Goal: Contribute content: Add original content to the website for others to see

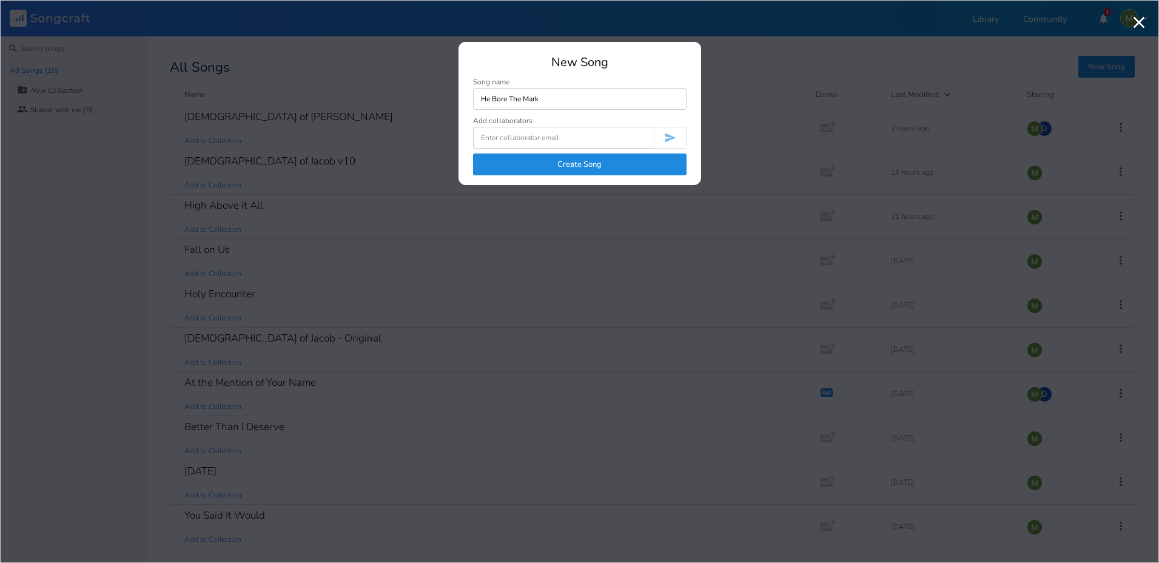
type input "He Bore The Mark"
click at [549, 163] on button "Create Song" at bounding box center [579, 164] width 213 height 22
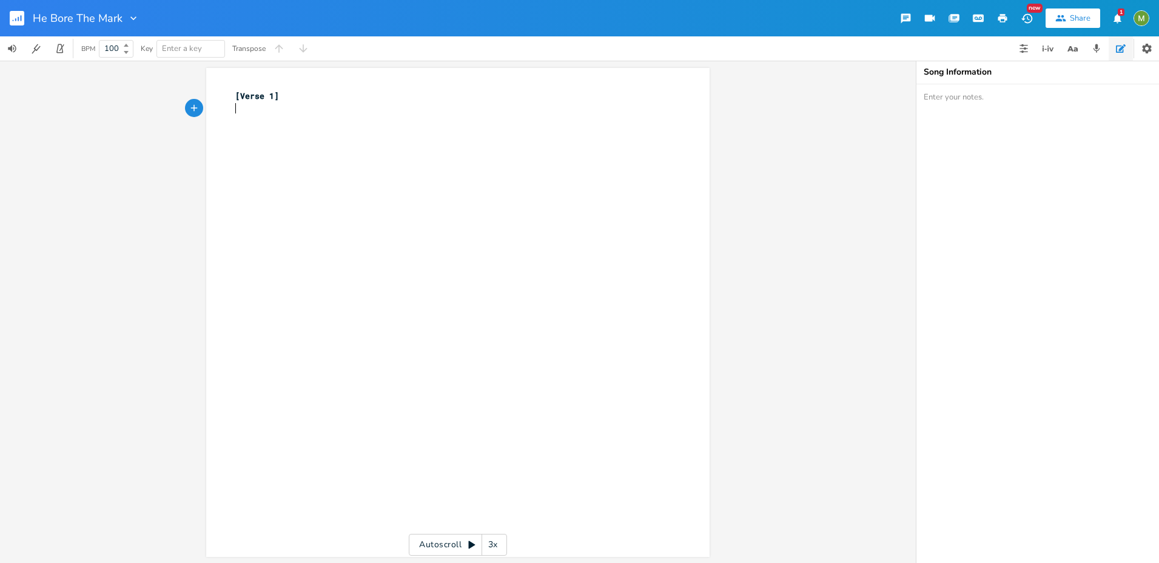
click at [307, 110] on pre "​" at bounding box center [452, 108] width 438 height 13
type textarea "[Verse 1]"
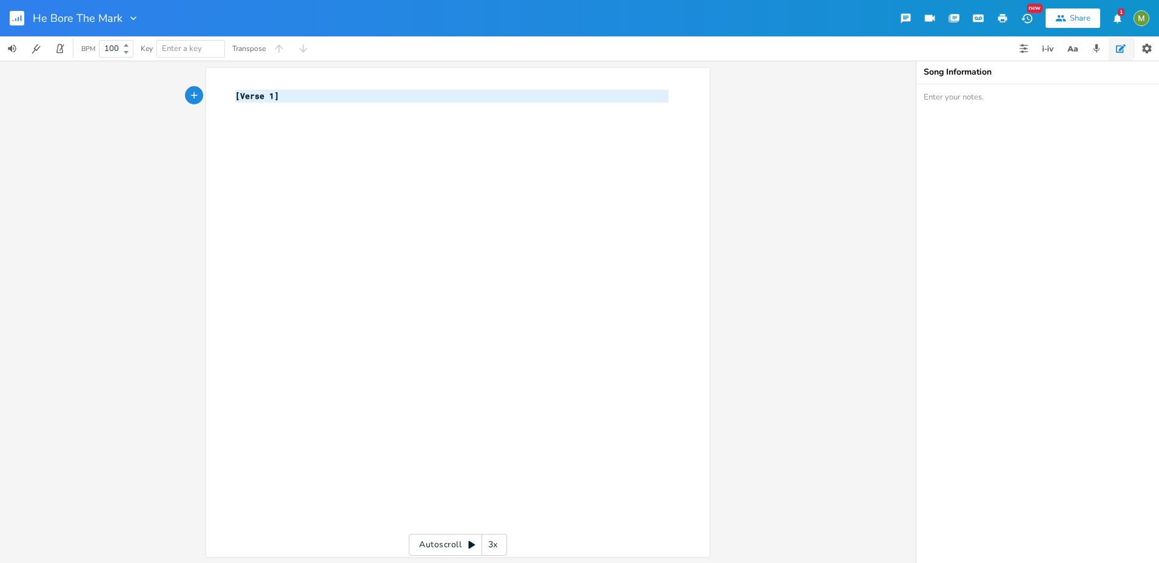
drag, startPoint x: 288, startPoint y: 107, endPoint x: 199, endPoint y: 80, distance: 93.1
click at [199, 80] on div "[Verse 1] x [Verse 1] ​ Autoscroll 3x" at bounding box center [458, 312] width 916 height 502
paste textarea
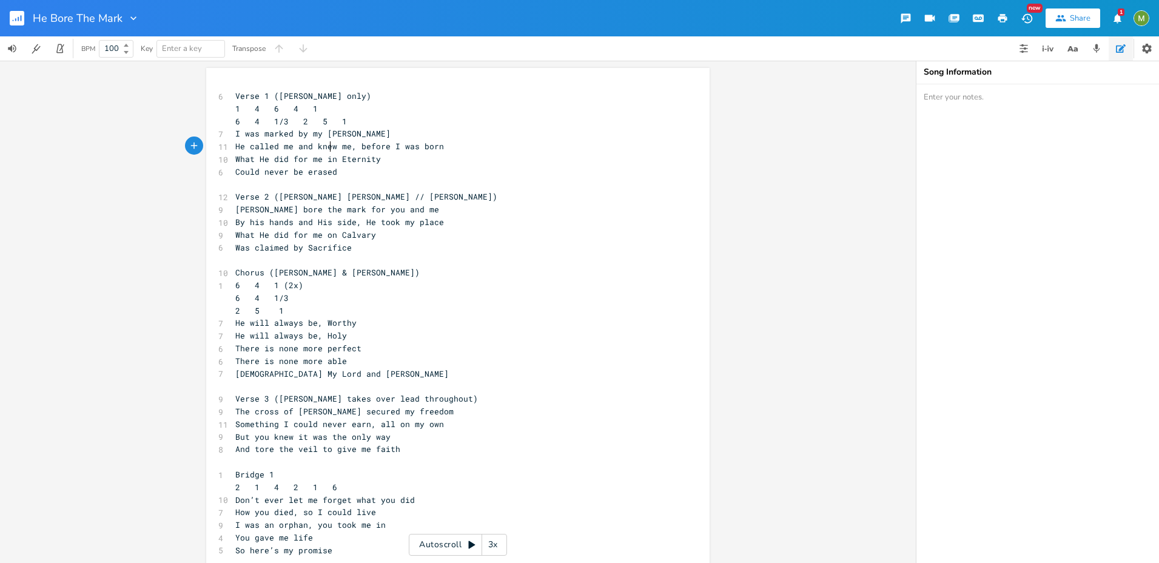
click at [326, 149] on span "He called me and knew me, before I was born" at bounding box center [339, 146] width 209 height 11
click at [369, 131] on pre "I was marked by my [PERSON_NAME]" at bounding box center [452, 133] width 438 height 13
click at [312, 143] on span "He called me and knew me, before I was born" at bounding box center [339, 146] width 209 height 11
type textarea "He"
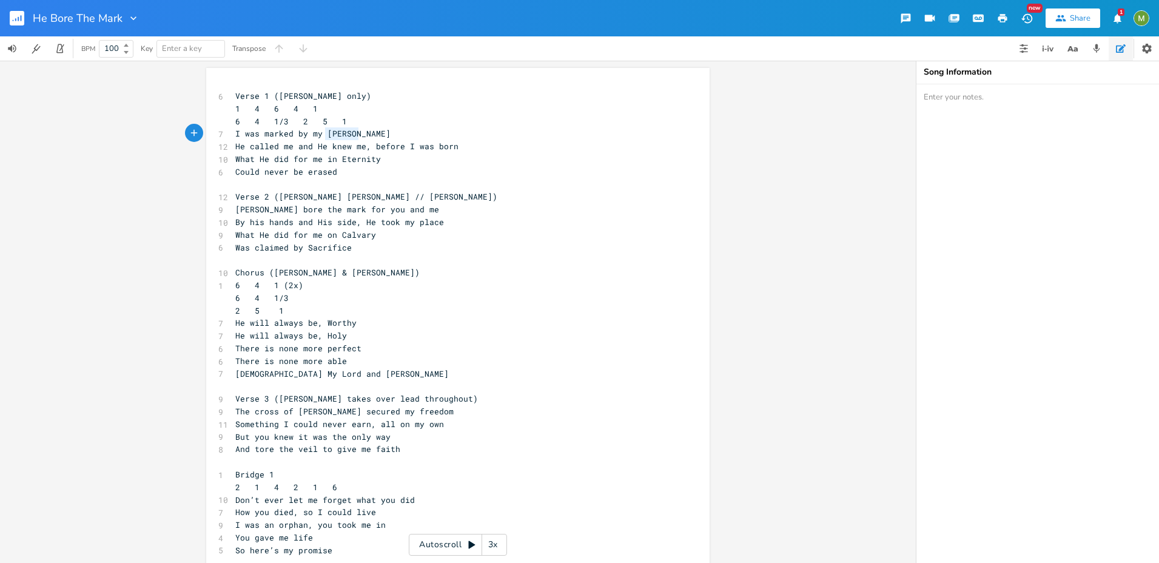
drag, startPoint x: 367, startPoint y: 137, endPoint x: 322, endPoint y: 137, distance: 44.9
click at [322, 137] on pre "I was marked by my [PERSON_NAME]" at bounding box center [452, 133] width 438 height 13
type textarea "Shepherd"
click at [346, 132] on span "I was marked by my Shepherd" at bounding box center [300, 133] width 131 height 11
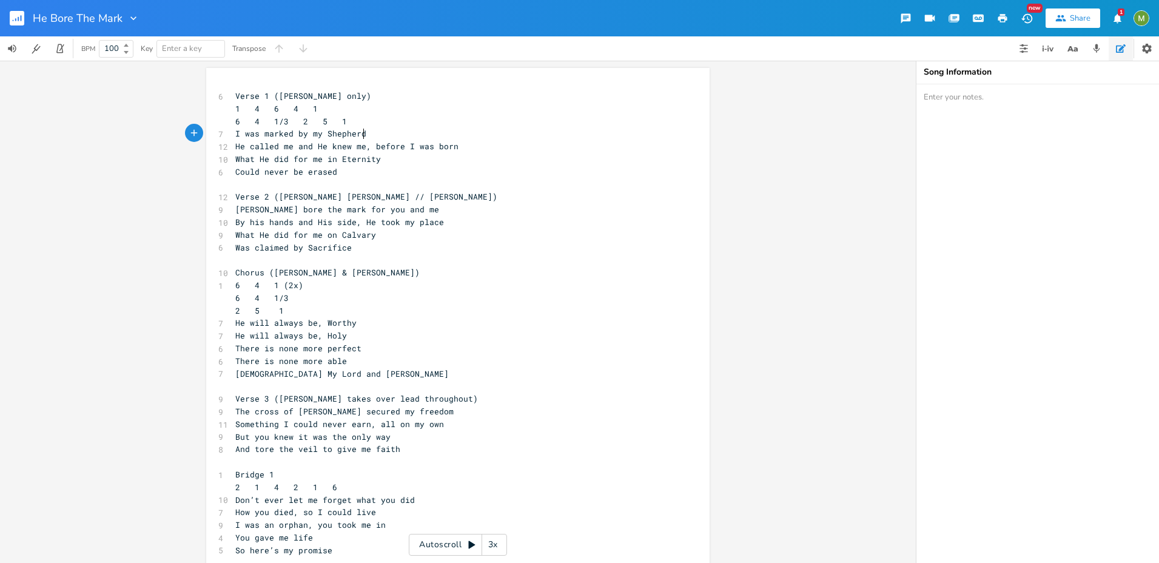
type textarea "Shepherd"
click at [346, 132] on span "I was marked by my Shepherd" at bounding box center [300, 133] width 131 height 11
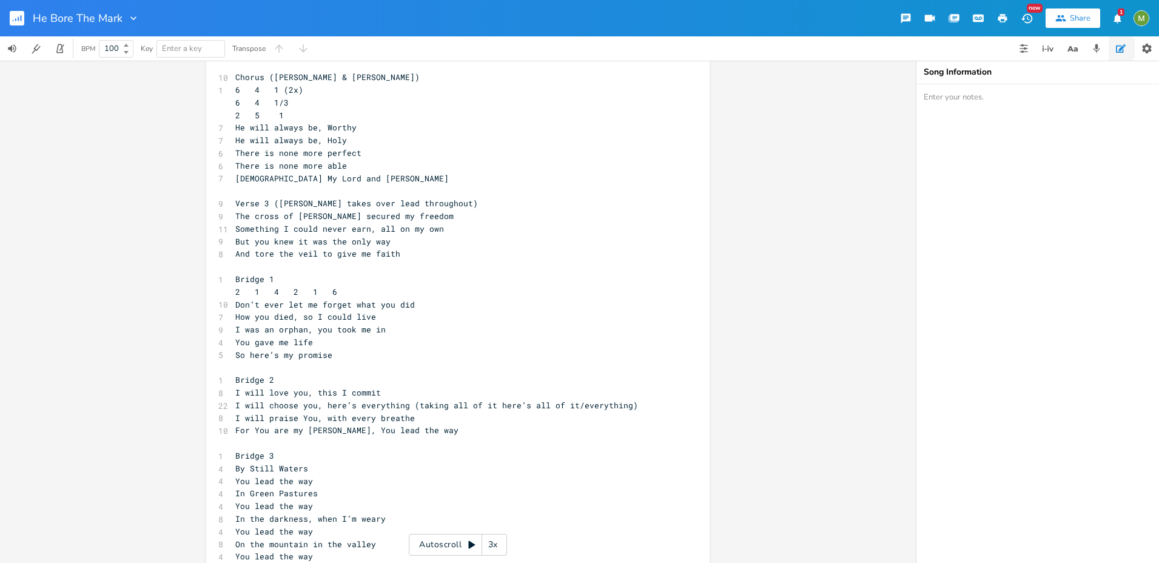
scroll to position [206, 0]
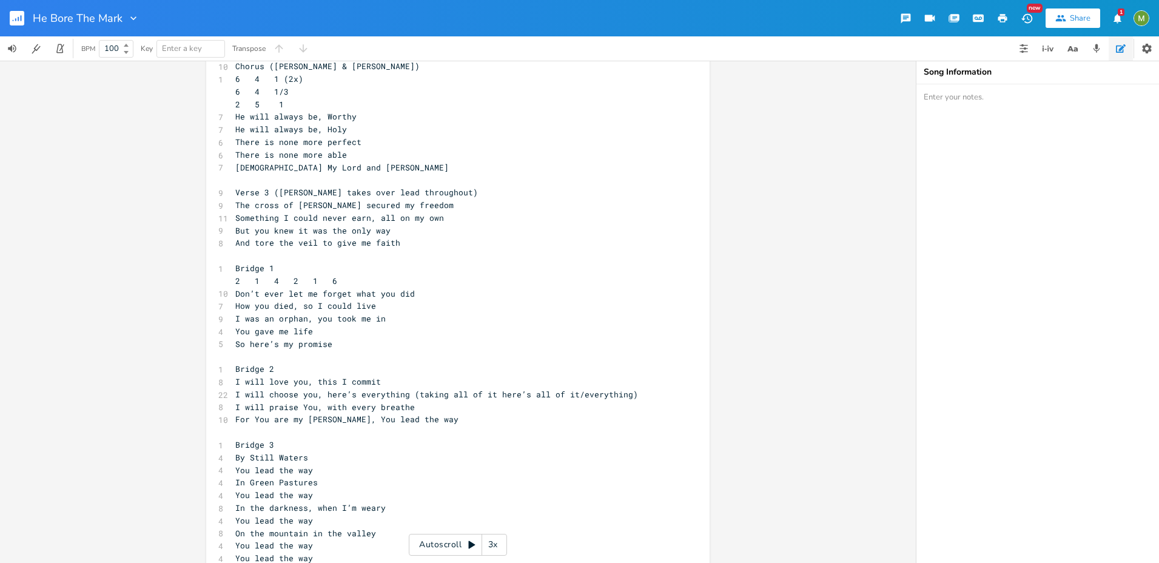
click at [328, 170] on span "[DEMOGRAPHIC_DATA] My Lord and [PERSON_NAME]" at bounding box center [341, 167] width 213 height 11
type textarea "[PERSON_NAME]"
click at [328, 170] on span "[DEMOGRAPHIC_DATA] My Lord and [PERSON_NAME]" at bounding box center [341, 167] width 213 height 11
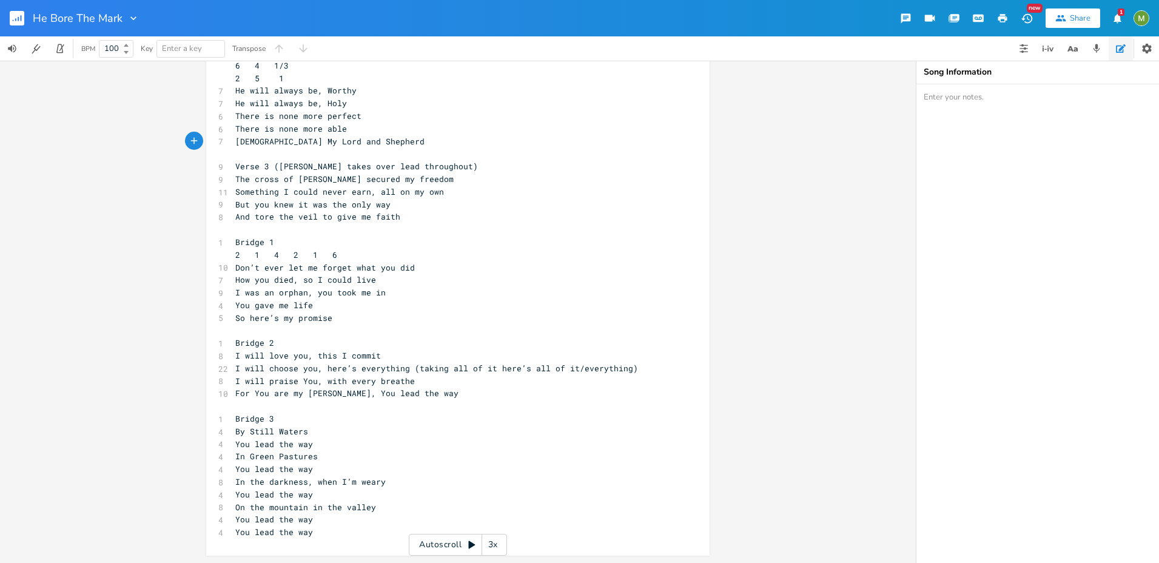
click at [323, 395] on span "For You are my [PERSON_NAME], You lead the way" at bounding box center [346, 393] width 223 height 11
type textarea "[PERSON_NAME]"
click at [323, 395] on span "For You are my [PERSON_NAME], You lead the way" at bounding box center [346, 393] width 223 height 11
paste textarea
click at [378, 380] on span "I will praise You, with every breathe" at bounding box center [325, 380] width 180 height 11
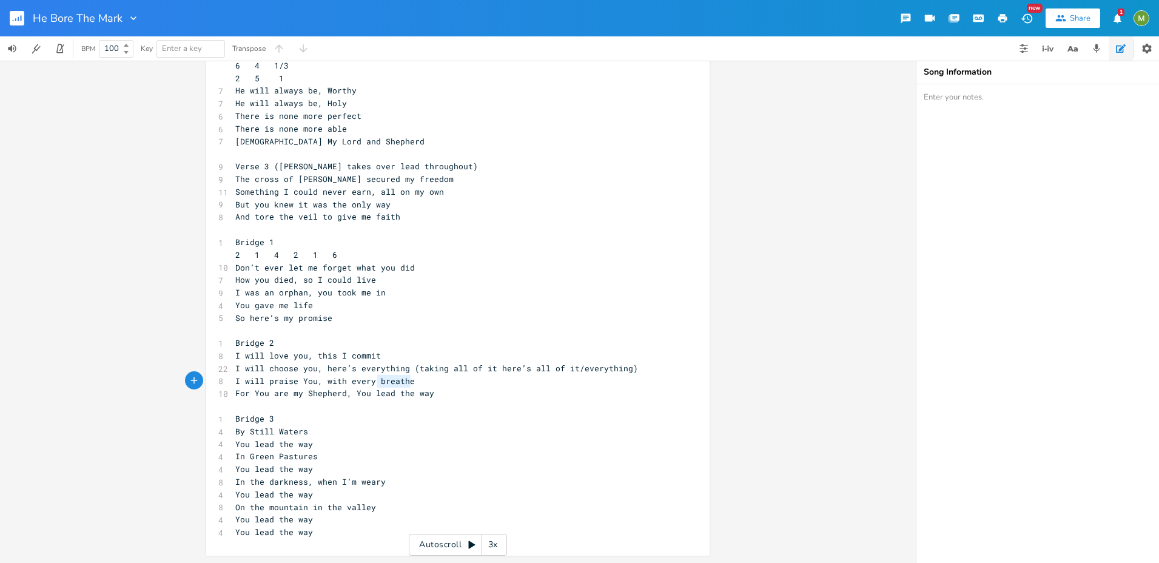
click at [378, 380] on span "I will praise You, with every breathe" at bounding box center [325, 380] width 180 height 11
type textarea "breathe"
click at [405, 381] on span "I will praise You, with every breathe" at bounding box center [325, 380] width 180 height 11
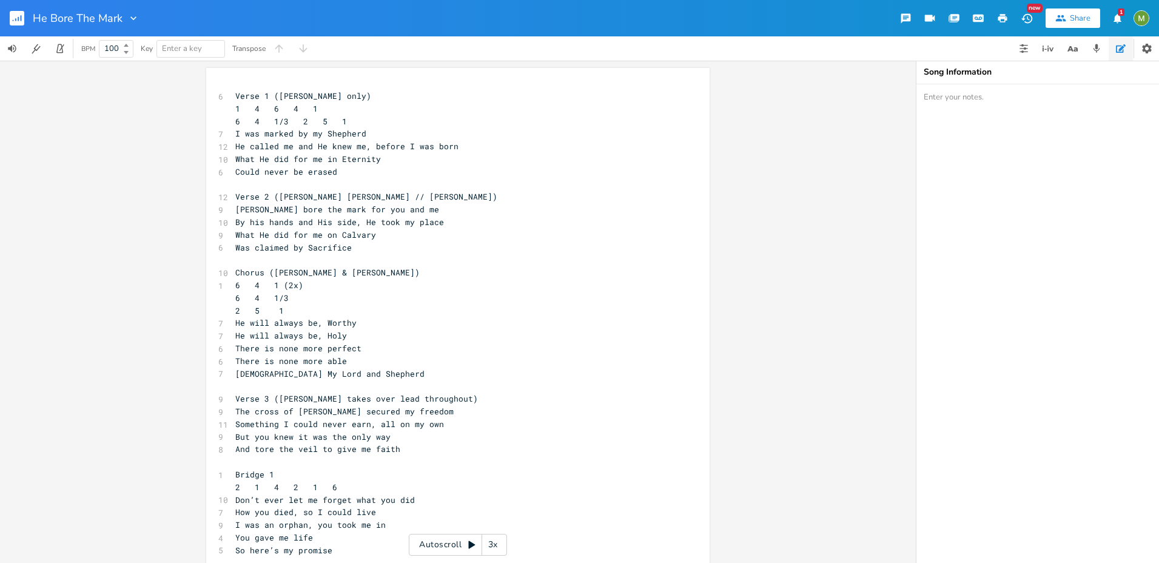
click at [406, 178] on pre "​" at bounding box center [452, 184] width 438 height 13
click at [411, 162] on pre "What He did for me in Eternity" at bounding box center [452, 159] width 438 height 13
click at [398, 167] on pre "Could never be erased" at bounding box center [452, 172] width 438 height 13
click at [360, 223] on span "By his hands and His side, He took my place" at bounding box center [339, 222] width 209 height 11
click at [346, 246] on pre "Was claimed by Sacrifice" at bounding box center [452, 247] width 438 height 13
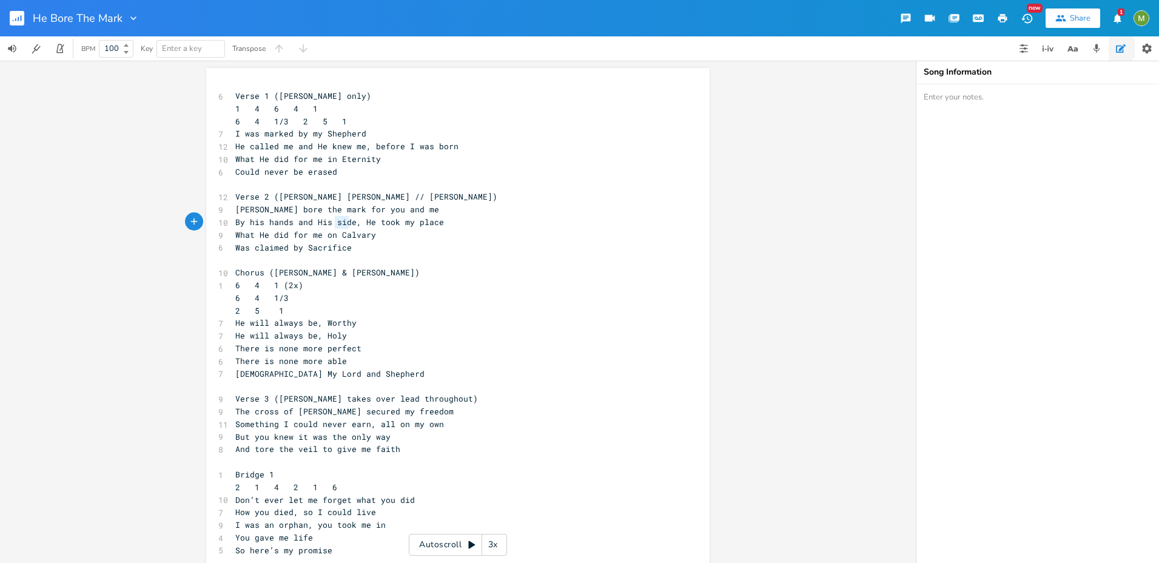
type textarea "s sid"
drag, startPoint x: 347, startPoint y: 221, endPoint x: 360, endPoint y: 228, distance: 14.4
click at [321, 223] on span "By his hands and His side, He took my place" at bounding box center [339, 222] width 209 height 11
click at [360, 229] on pre "What He did for me on Calvary" at bounding box center [452, 235] width 438 height 13
type textarea "d by Sacrifice"
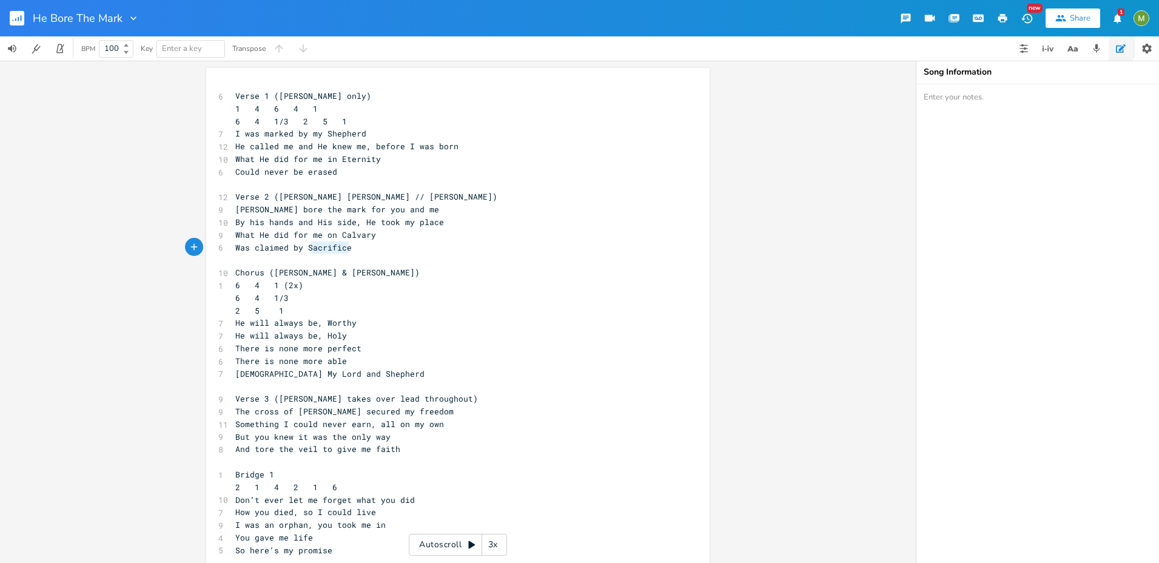
drag, startPoint x: 349, startPoint y: 249, endPoint x: 278, endPoint y: 247, distance: 71.0
click at [278, 247] on pre "Was claimed by Sacrifice" at bounding box center [452, 247] width 438 height 13
click at [397, 257] on pre "​" at bounding box center [452, 259] width 438 height 13
type textarea "[PERSON_NAME] bore the mark for you and me By his hands and His side, He took m…"
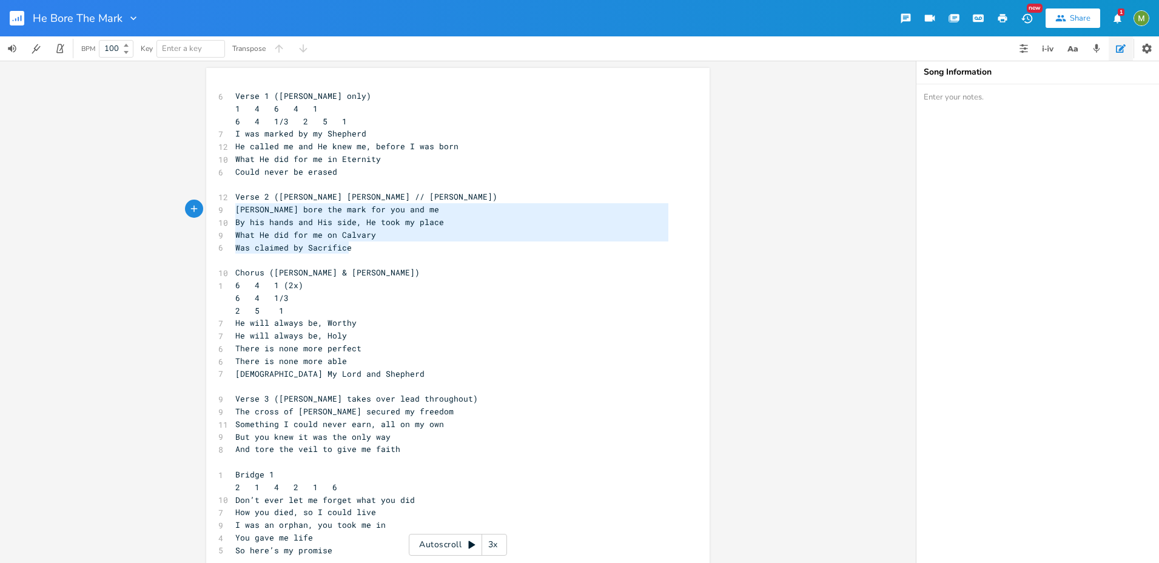
drag, startPoint x: 377, startPoint y: 250, endPoint x: 220, endPoint y: 212, distance: 161.2
click at [220, 212] on div "[PERSON_NAME] bore the mark for you and me By his hands and His side, He took m…" at bounding box center [457, 428] width 503 height 720
click at [340, 176] on pre "Could never be erased" at bounding box center [452, 172] width 438 height 13
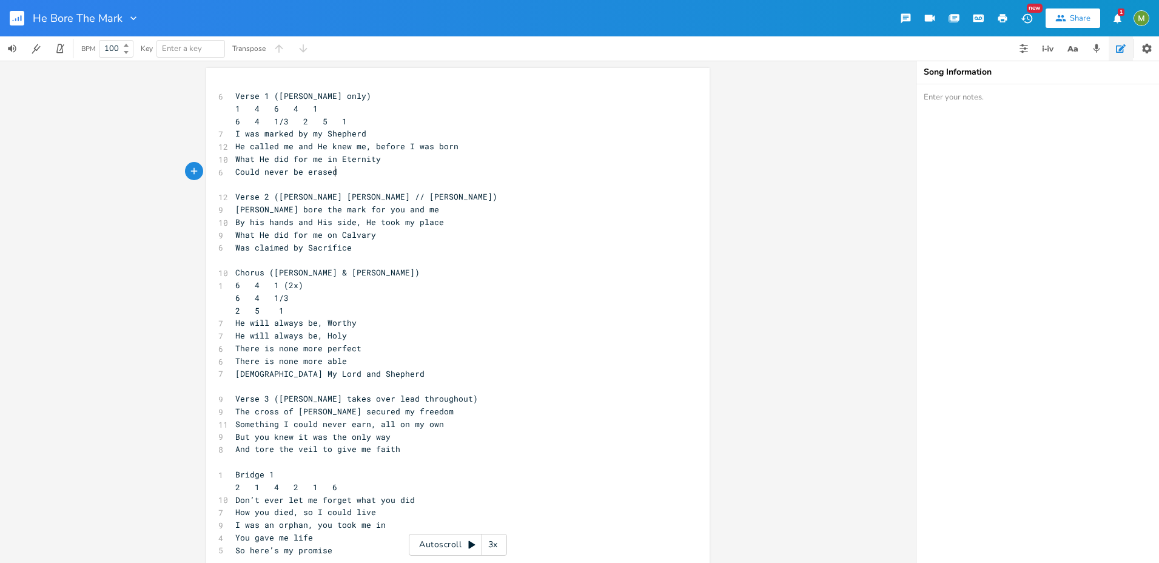
click at [287, 169] on span "Could never be erased" at bounding box center [286, 171] width 102 height 11
click at [350, 172] on pre "Could never be erased" at bounding box center [452, 172] width 438 height 13
type textarea "Could never be erased"
drag, startPoint x: 332, startPoint y: 171, endPoint x: 218, endPoint y: 170, distance: 114.6
click at [233, 170] on div "6 Could never be erased" at bounding box center [452, 172] width 438 height 13
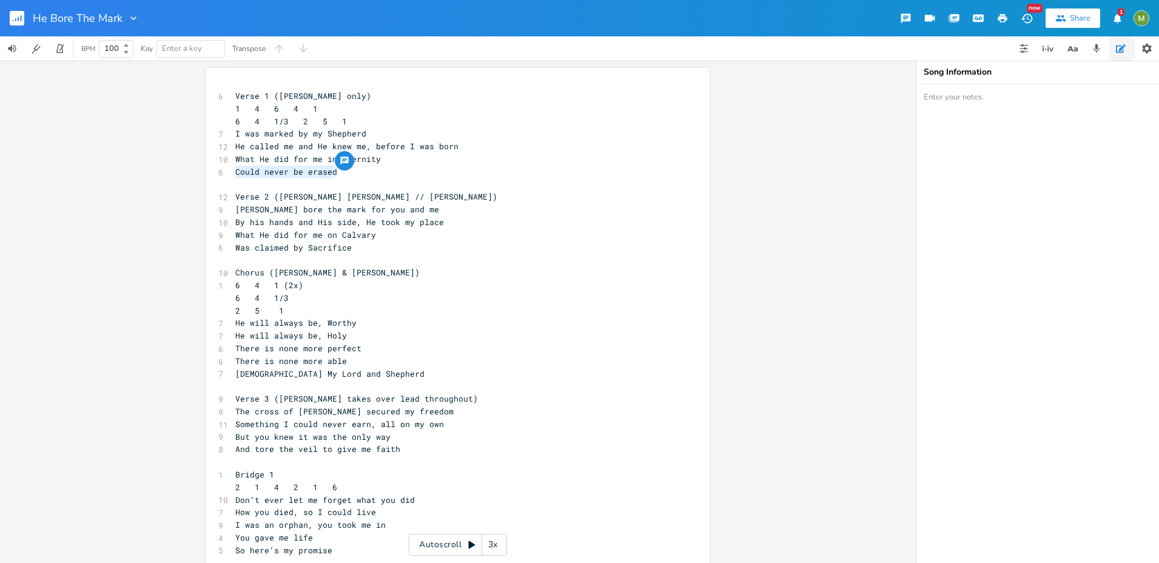
click at [350, 250] on pre "Was claimed by Sacrifice" at bounding box center [452, 247] width 438 height 13
type textarea "[PERSON_NAME] bore the mark for you and me By his hands and His side, He took m…"
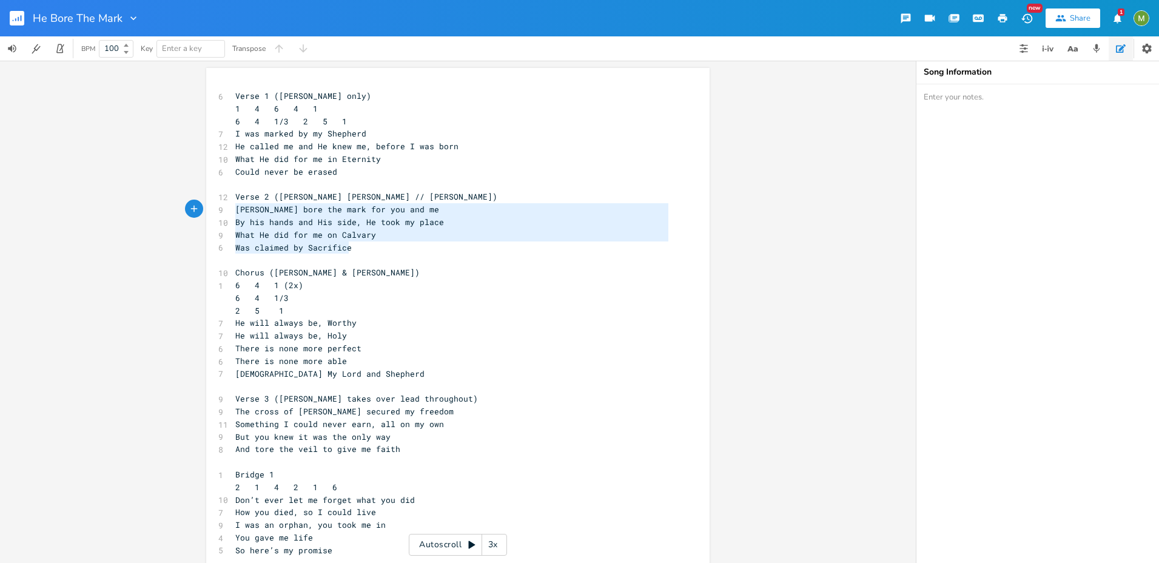
drag, startPoint x: 358, startPoint y: 247, endPoint x: 220, endPoint y: 206, distance: 144.9
click at [220, 206] on div "[PERSON_NAME] bore the mark for you and me By his hands and His side, He took m…" at bounding box center [457, 428] width 503 height 720
click at [360, 238] on div "button" at bounding box center [358, 236] width 19 height 19
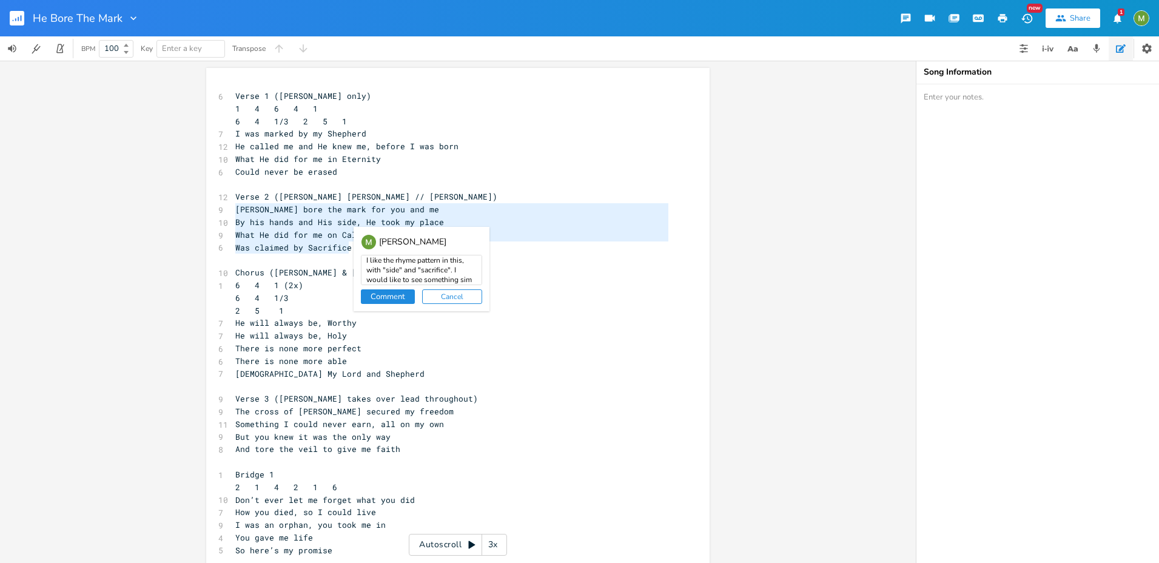
scroll to position [15, 0]
type textarea "I like the rhyme pattern in this, with "side" and "sacrifice". I would like to …"
click at [377, 297] on button "Comment" at bounding box center [388, 296] width 54 height 15
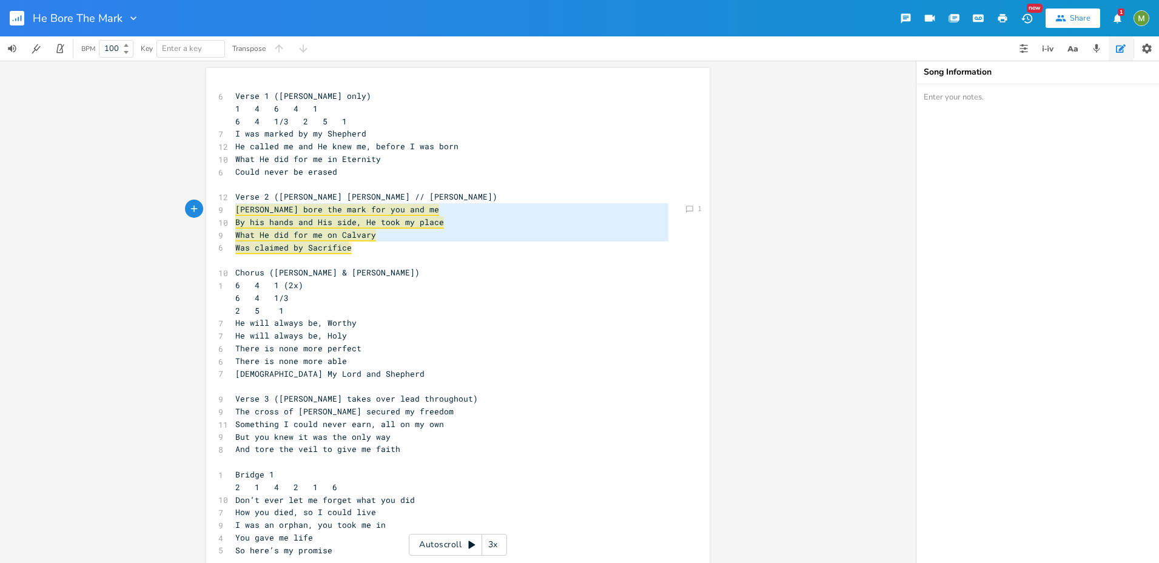
click at [353, 186] on pre "​" at bounding box center [452, 184] width 438 height 13
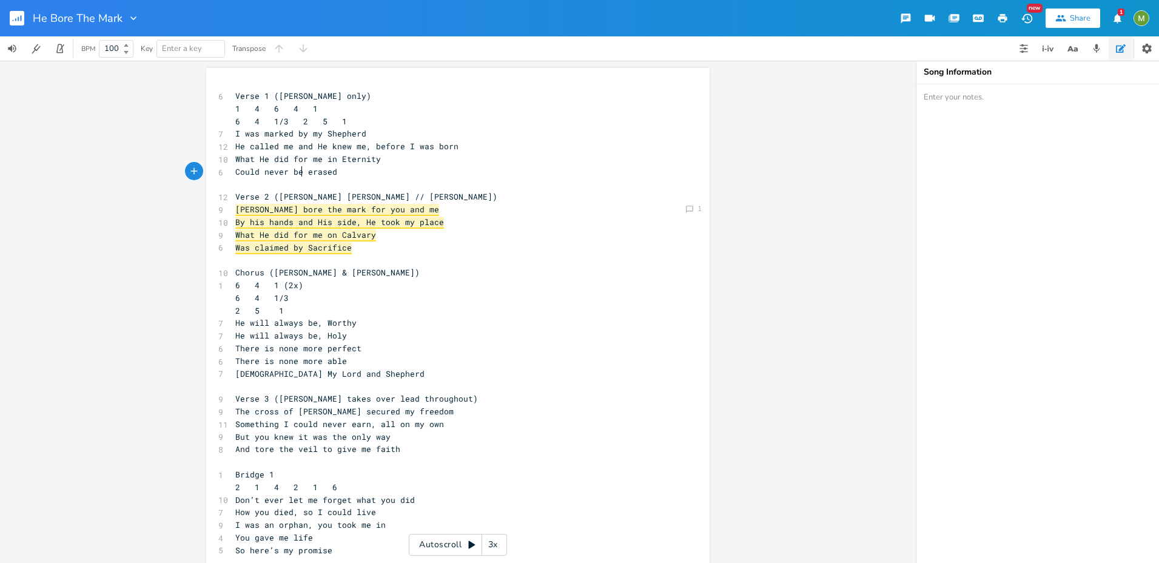
click at [299, 172] on span "Could never be erased" at bounding box center [286, 171] width 102 height 11
type textarea "Could never be erased"
drag, startPoint x: 333, startPoint y: 172, endPoint x: 181, endPoint y: 176, distance: 152.3
click at [181, 176] on div "Comment 1 Could never be erased x 6 Verse 1 ([PERSON_NAME] only) 1 4 6 4 1 6 4 …" at bounding box center [458, 312] width 916 height 502
click at [360, 149] on span "He called me and He knew me, before I was born" at bounding box center [346, 146] width 223 height 11
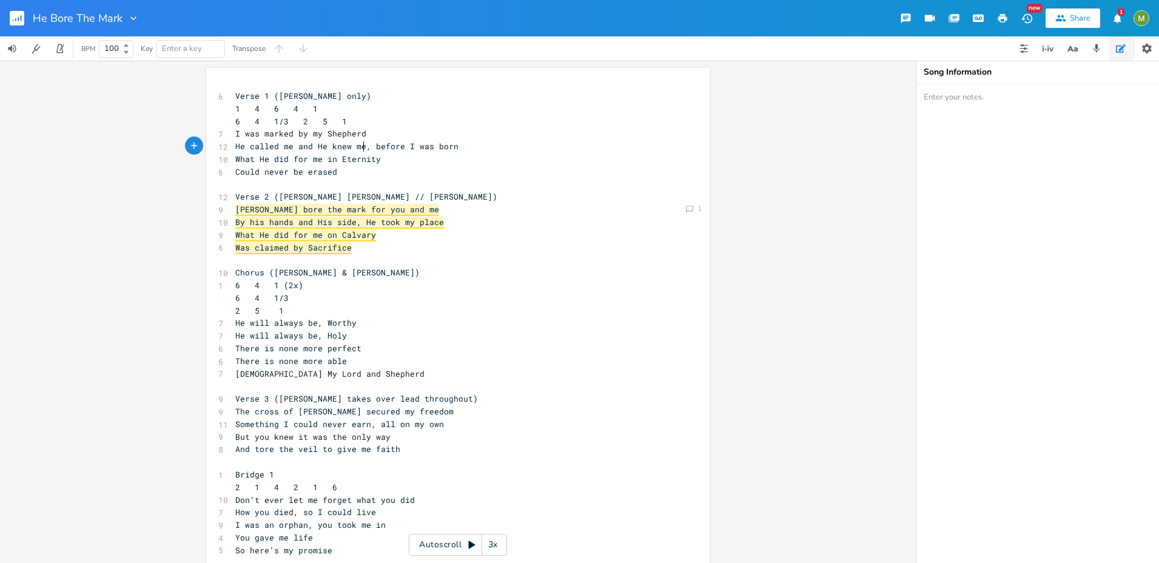
click at [343, 166] on pre "Could never be erased" at bounding box center [452, 172] width 438 height 13
type textarea "What He did for me in Eternity"
drag, startPoint x: 379, startPoint y: 157, endPoint x: 232, endPoint y: 162, distance: 147.4
click at [235, 162] on span "What He did for me in Eternity" at bounding box center [308, 158] width 146 height 11
click at [235, 159] on span "What He did for me in Eternity" at bounding box center [308, 158] width 146 height 11
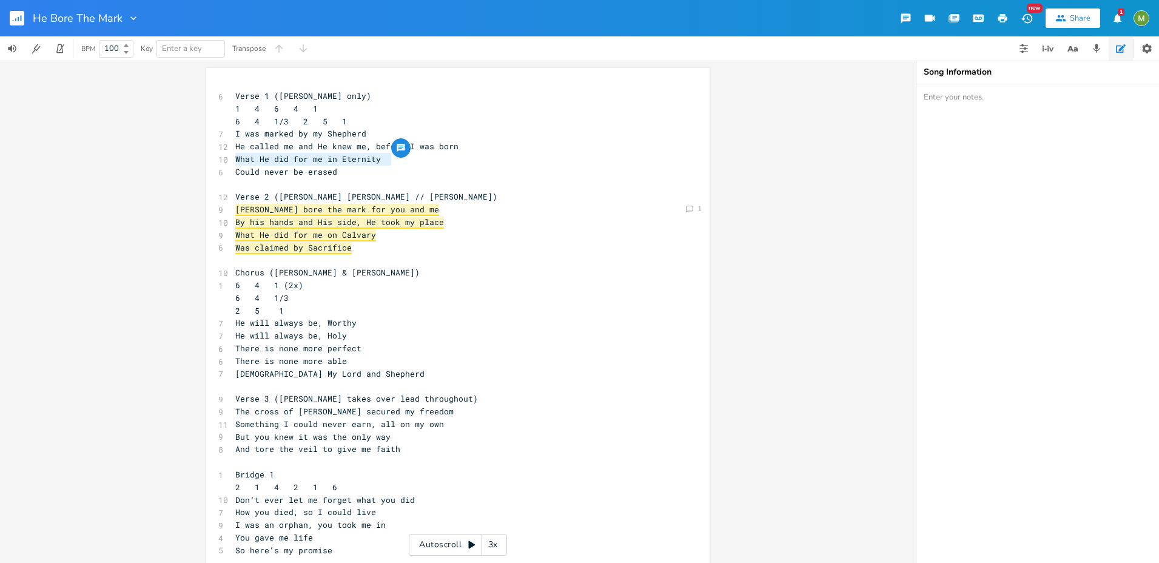
type textarea "What He did for me in Eternity"
drag, startPoint x: 233, startPoint y: 159, endPoint x: 372, endPoint y: 159, distance: 138.3
click at [372, 159] on span "What He did for me in Eternity" at bounding box center [308, 158] width 146 height 11
click at [375, 161] on span "What He did for me in Eternity" at bounding box center [308, 158] width 146 height 11
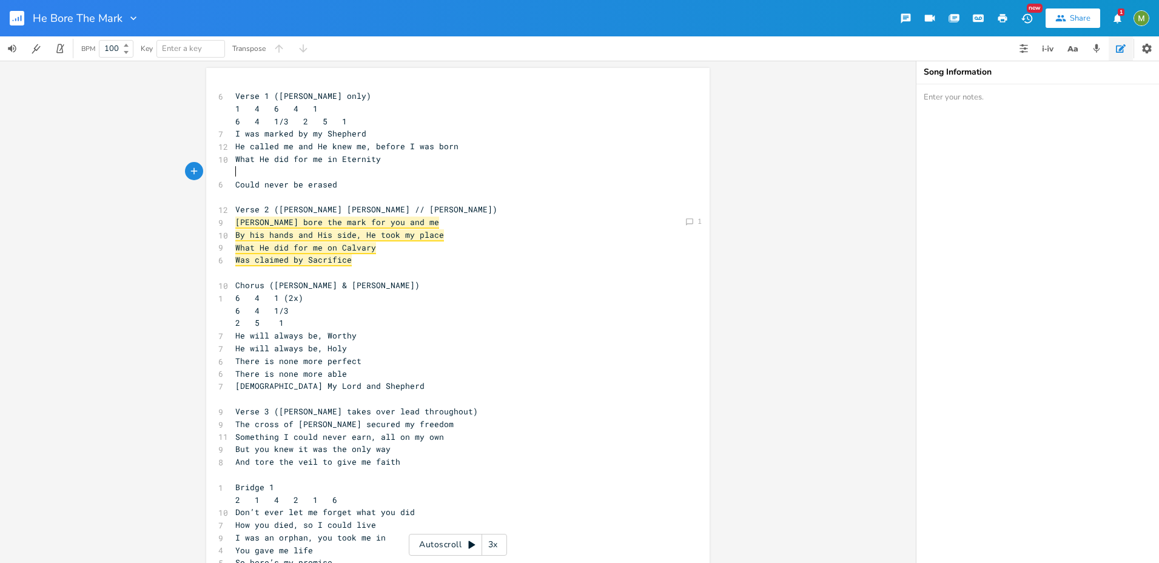
type textarea "w"
type textarea "wh"
type textarea "What He accompliush"
type textarea "shed in Eternity"
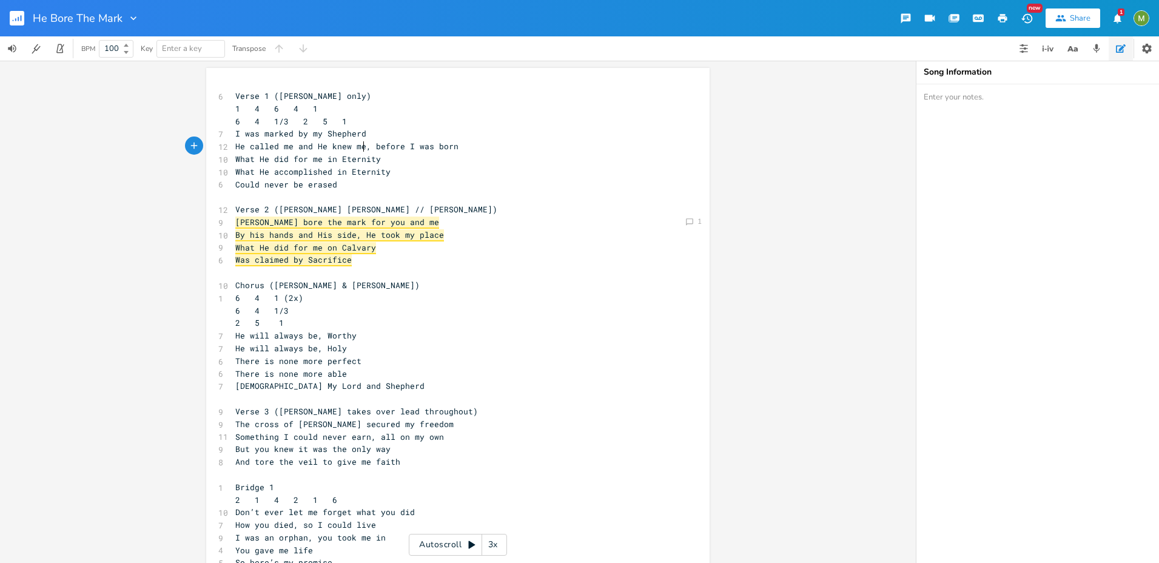
type textarea "He called me and He knew me"
drag, startPoint x: 361, startPoint y: 146, endPoint x: 190, endPoint y: 142, distance: 170.5
click at [190, 142] on div "Comment 1 He called me and He knew me x 6 Verse 1 ([PERSON_NAME] only) 1 4 6 4 …" at bounding box center [458, 312] width 916 height 502
click at [433, 161] on pre "What He did for me in Eternity" at bounding box center [452, 159] width 438 height 13
type textarea "What He accomplished in Eternity"
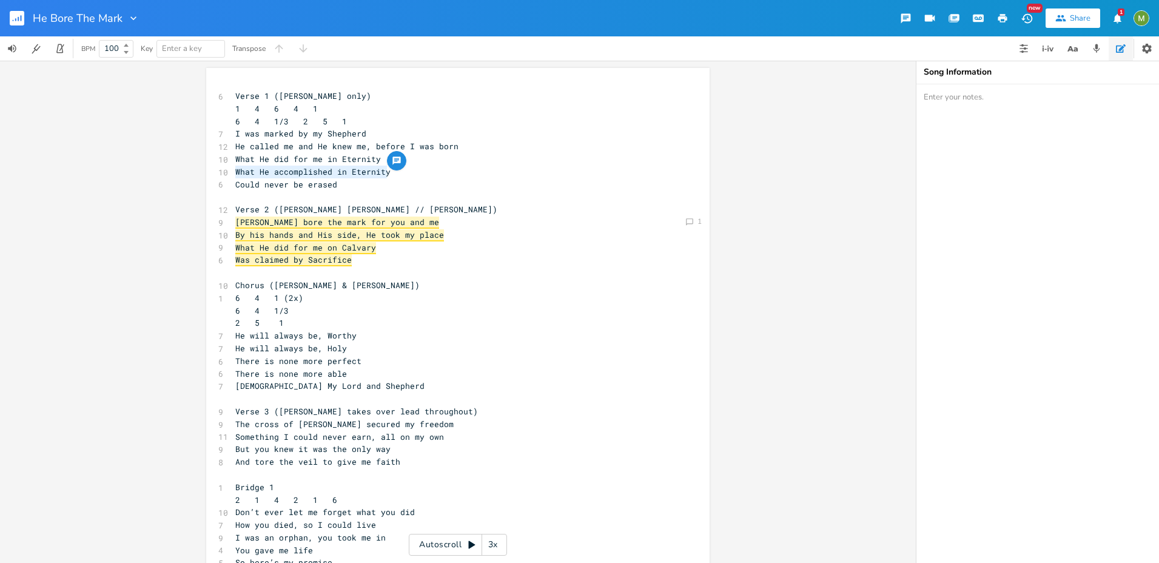
drag, startPoint x: 405, startPoint y: 171, endPoint x: 229, endPoint y: 167, distance: 175.9
click at [233, 167] on pre "What He accomplished in Eternity" at bounding box center [452, 172] width 438 height 13
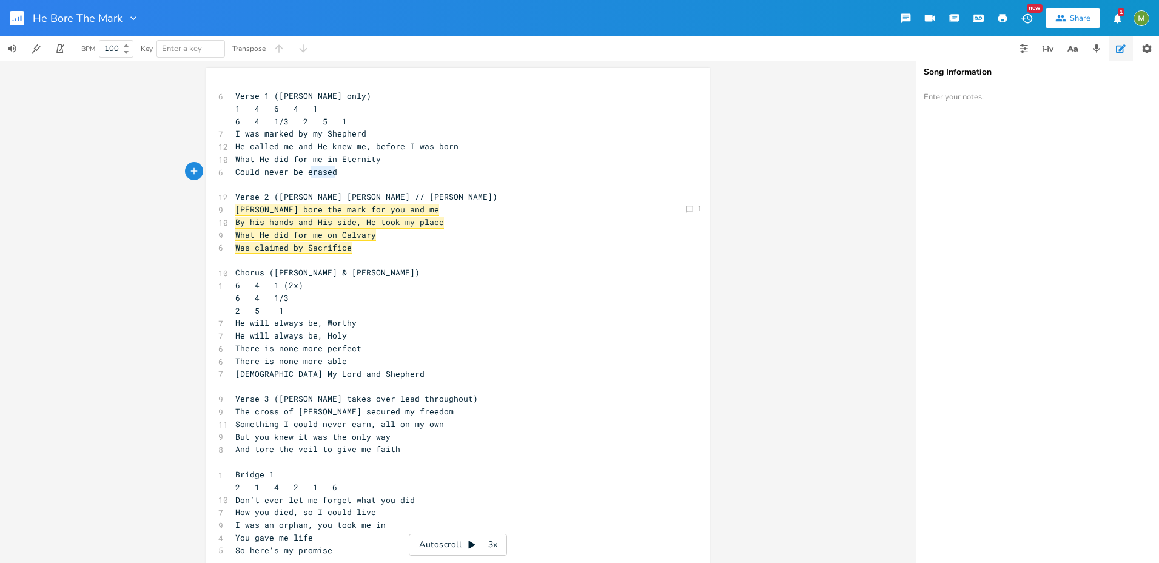
type textarea "erased"
drag, startPoint x: 332, startPoint y: 172, endPoint x: 303, endPoint y: 176, distance: 29.4
click at [303, 176] on pre "Could never be erased" at bounding box center [452, 172] width 438 height 13
click at [361, 146] on span "He called me and He knew me, before I was born" at bounding box center [346, 146] width 223 height 11
click at [388, 160] on pre "What He did for me in Eternity" at bounding box center [452, 159] width 438 height 13
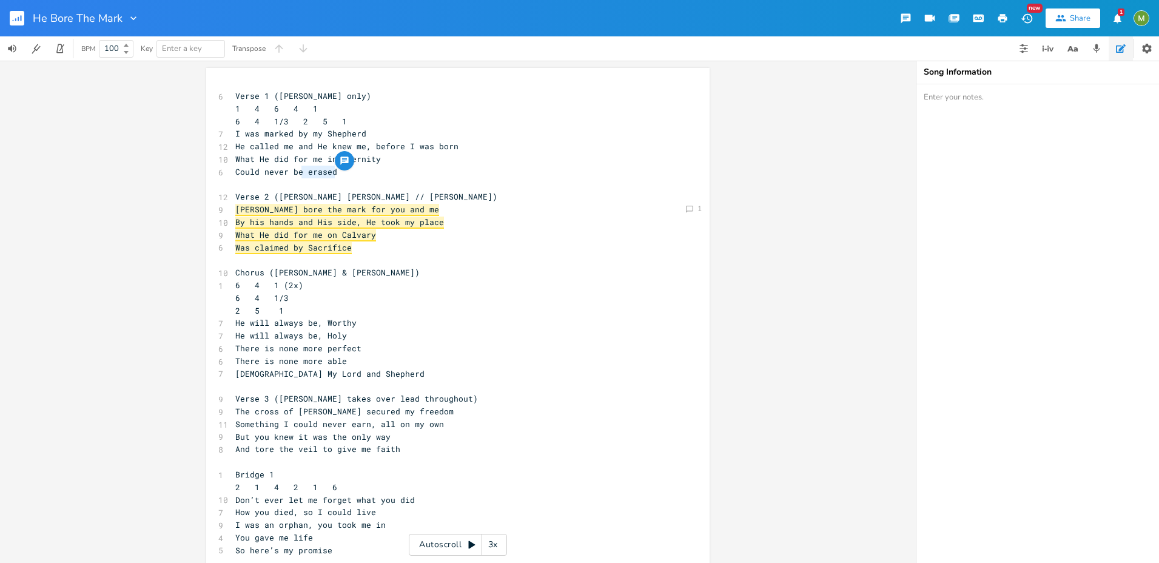
type textarea "erased"
drag, startPoint x: 341, startPoint y: 173, endPoint x: 301, endPoint y: 172, distance: 39.4
click at [301, 172] on pre "Could never be erased" at bounding box center [452, 172] width 438 height 13
click at [392, 255] on pre "​" at bounding box center [452, 259] width 438 height 13
click at [346, 171] on pre "Could never be erased" at bounding box center [452, 172] width 438 height 13
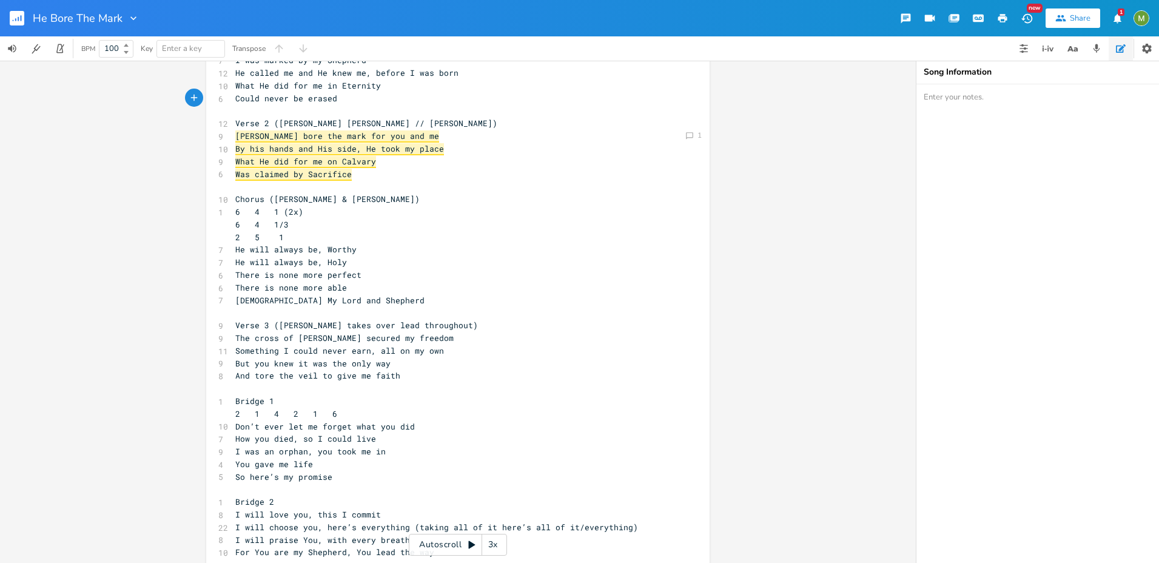
scroll to position [73, 0]
drag, startPoint x: 359, startPoint y: 300, endPoint x: 134, endPoint y: 295, distance: 225.0
click at [134, 295] on div "Comment 1 [DEMOGRAPHIC_DATA] My Lord and Shepherd x 6 Verse 1 ([PERSON_NAME] on…" at bounding box center [458, 312] width 916 height 502
type textarea "[DEMOGRAPHIC_DATA] My Lord and Shepherd"
click at [372, 289] on icon "button" at bounding box center [373, 289] width 8 height 8
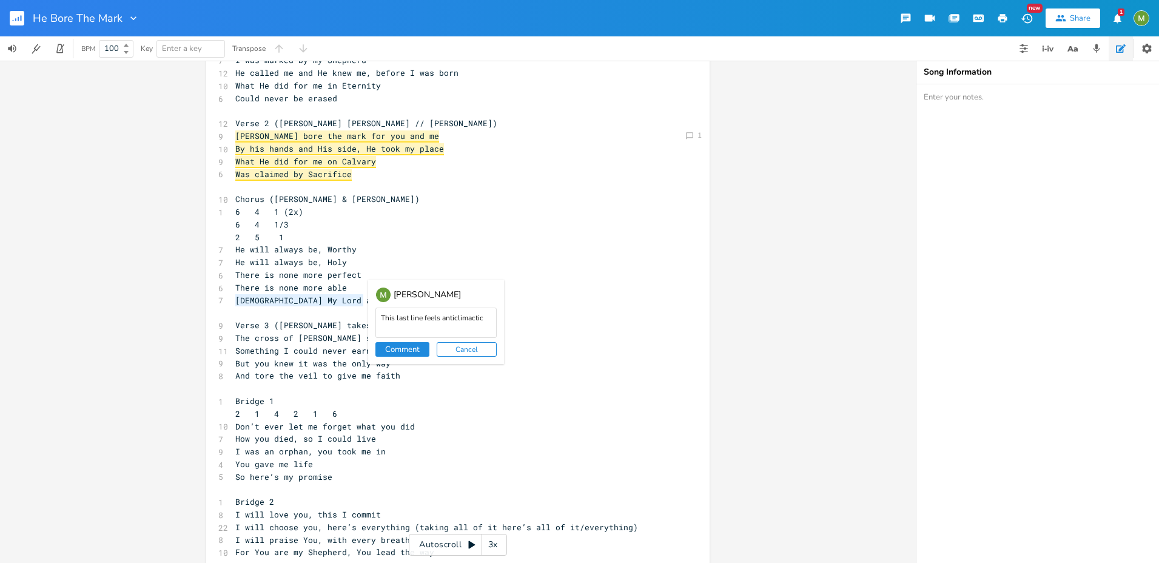
type textarea "This last line feels anticlimactic."
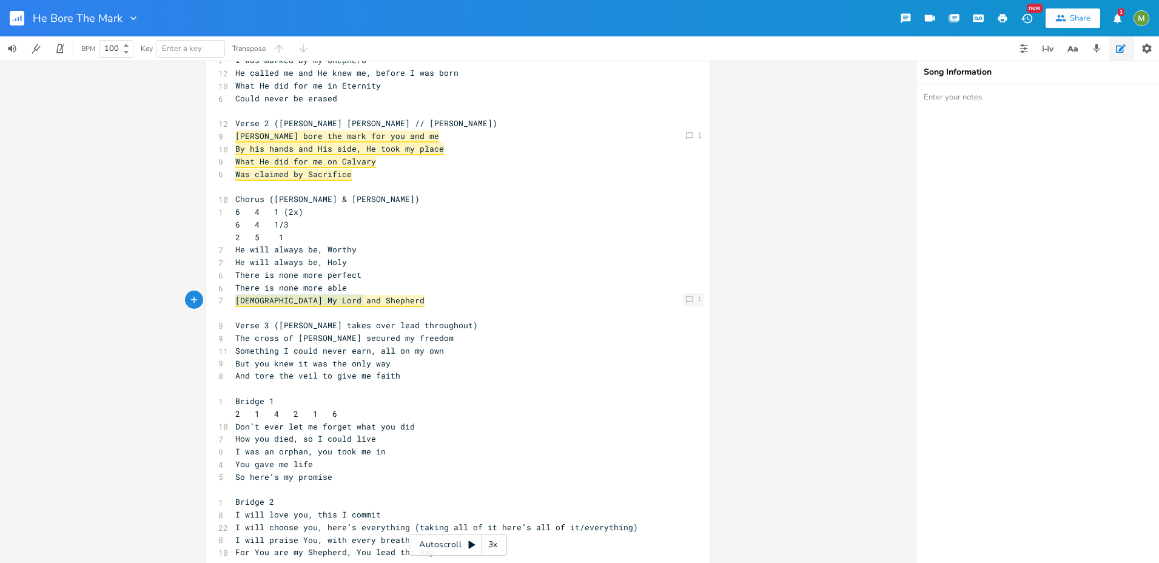
click at [685, 300] on icon "Comment" at bounding box center [689, 299] width 8 height 8
click at [384, 208] on pre "6 4 1 (2x)" at bounding box center [452, 212] width 438 height 13
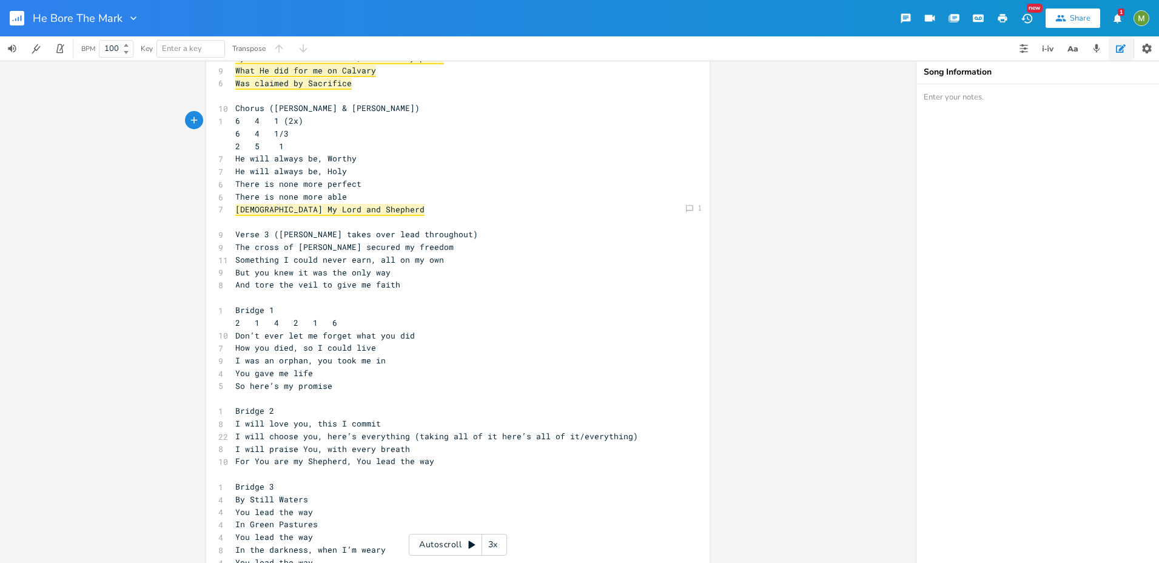
scroll to position [166, 0]
click at [420, 244] on pre "The cross of [PERSON_NAME] secured my freedom" at bounding box center [452, 246] width 438 height 13
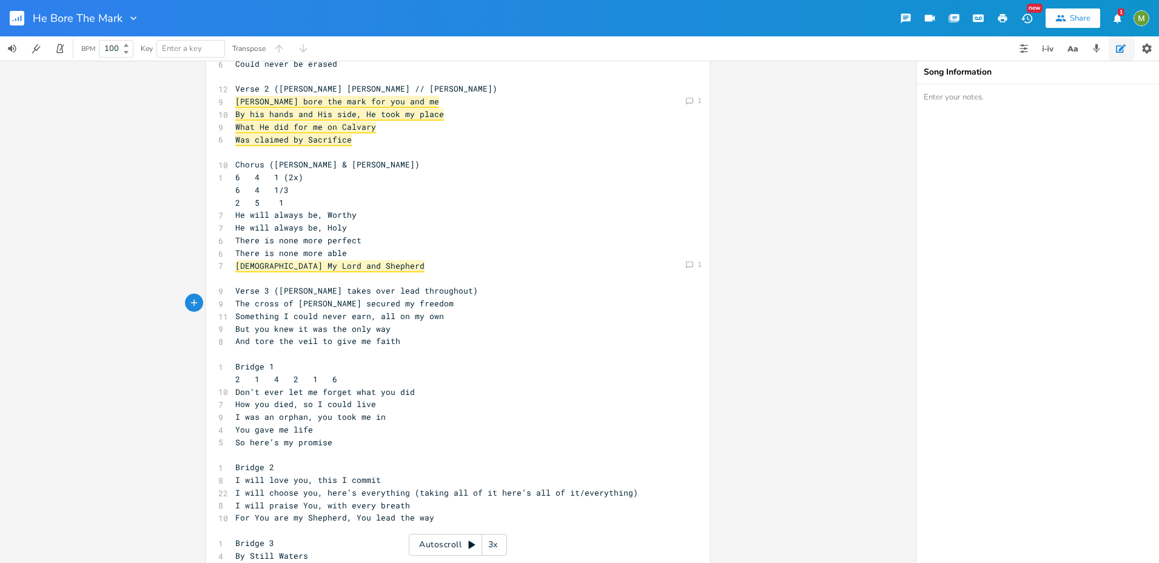
scroll to position [0, 0]
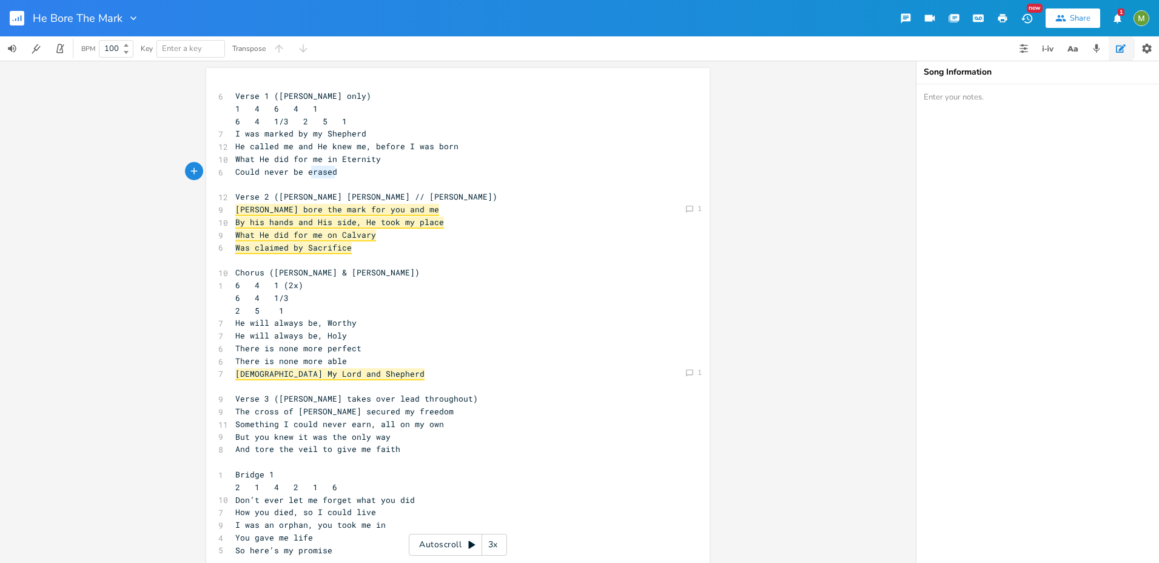
type textarea "erased"
drag, startPoint x: 332, startPoint y: 172, endPoint x: 303, endPoint y: 175, distance: 29.9
click at [303, 175] on pre "Could never be erased" at bounding box center [452, 172] width 438 height 13
click at [375, 264] on pre "​" at bounding box center [452, 259] width 438 height 13
click at [324, 173] on span "Could never be erased" at bounding box center [286, 171] width 102 height 11
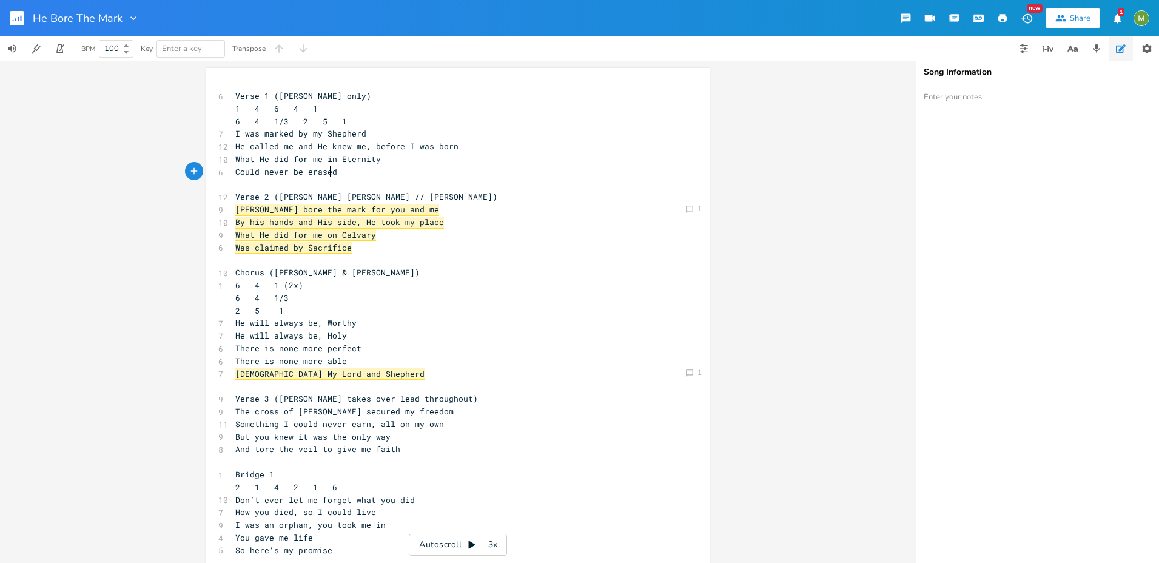
type textarea "erased"
click at [324, 173] on span "Could never be erased" at bounding box center [286, 171] width 102 height 11
click at [249, 156] on span "What He did for me in Eternity" at bounding box center [308, 158] width 146 height 11
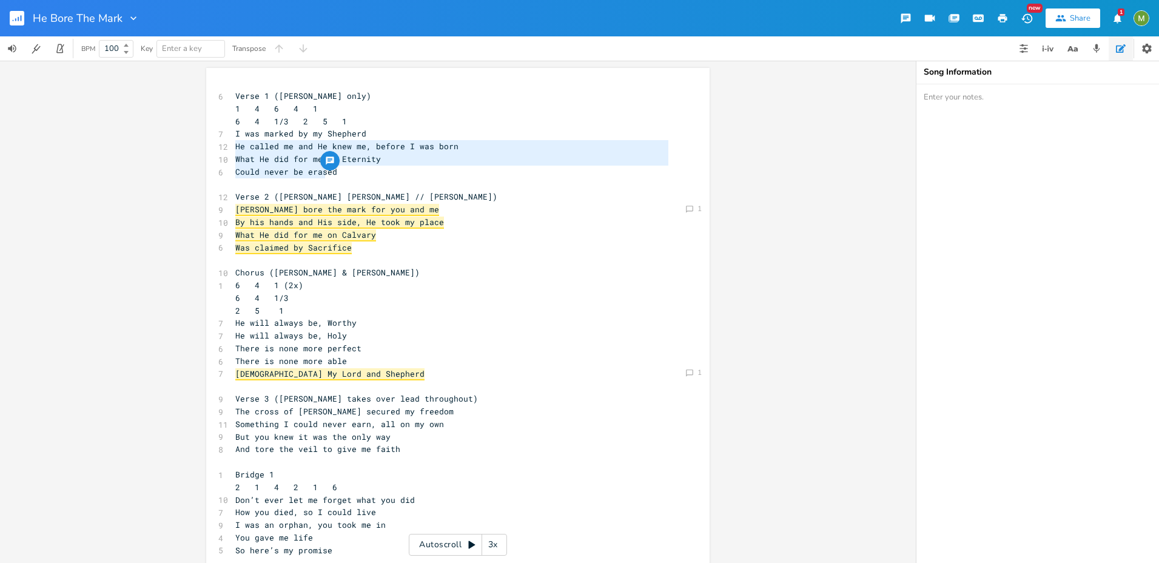
type textarea "He called me and He knew me, before I was born What He did for me in Eternity C…"
drag, startPoint x: 232, startPoint y: 144, endPoint x: 327, endPoint y: 170, distance: 98.6
click at [327, 170] on div "Comment 1 Comment 1 He called me and He knew me, before I was born What He did …" at bounding box center [457, 428] width 503 height 720
click at [326, 172] on span "Could never be erased" at bounding box center [286, 171] width 102 height 11
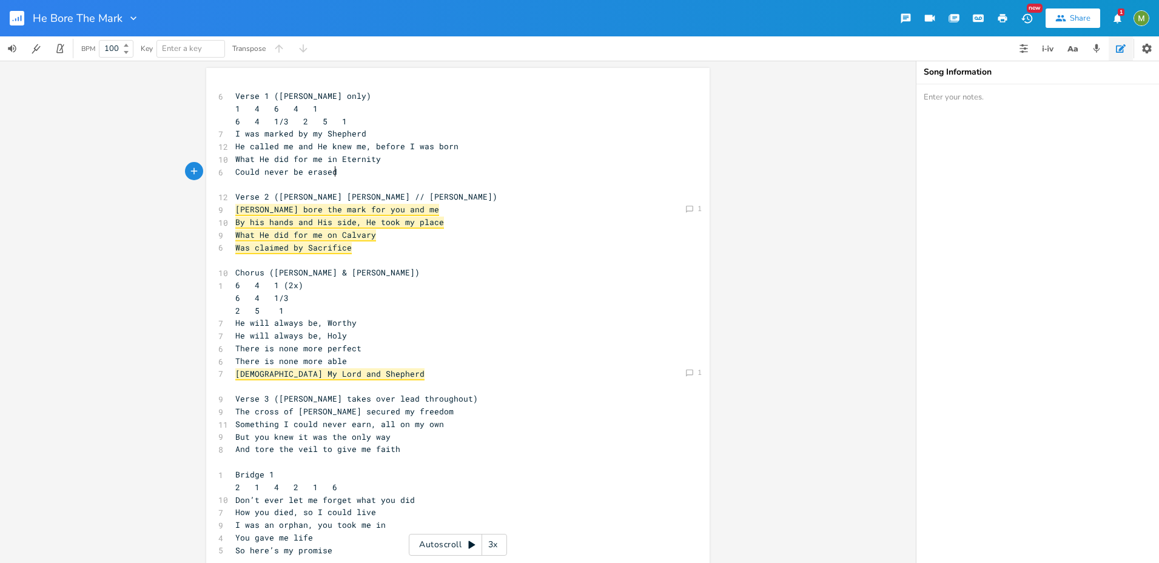
click at [330, 172] on span "Could never be erased" at bounding box center [286, 171] width 102 height 11
click at [334, 172] on pre "Could never be erased" at bounding box center [452, 172] width 438 height 13
click at [359, 147] on span "He called me and He knew me, before I was born" at bounding box center [346, 146] width 223 height 11
click at [337, 166] on pre "Could never be erased" at bounding box center [452, 172] width 438 height 13
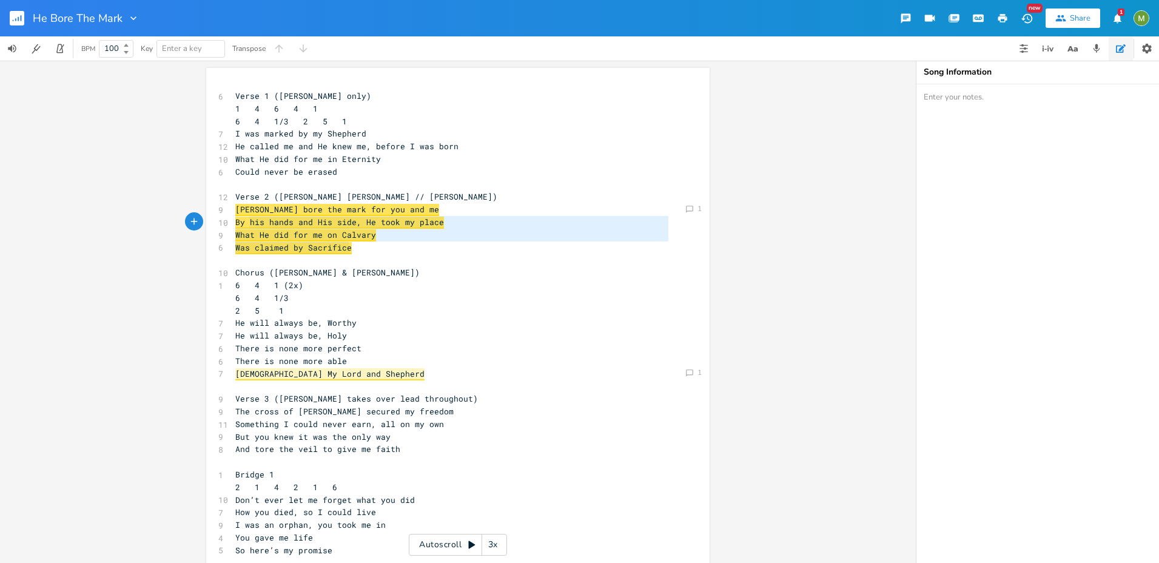
type textarea "[PERSON_NAME] bore the mark for you and me By his hands and His side, He took m…"
drag, startPoint x: 369, startPoint y: 246, endPoint x: 229, endPoint y: 208, distance: 145.8
click at [383, 248] on pre "Was claimed by Sacrifice" at bounding box center [452, 247] width 438 height 13
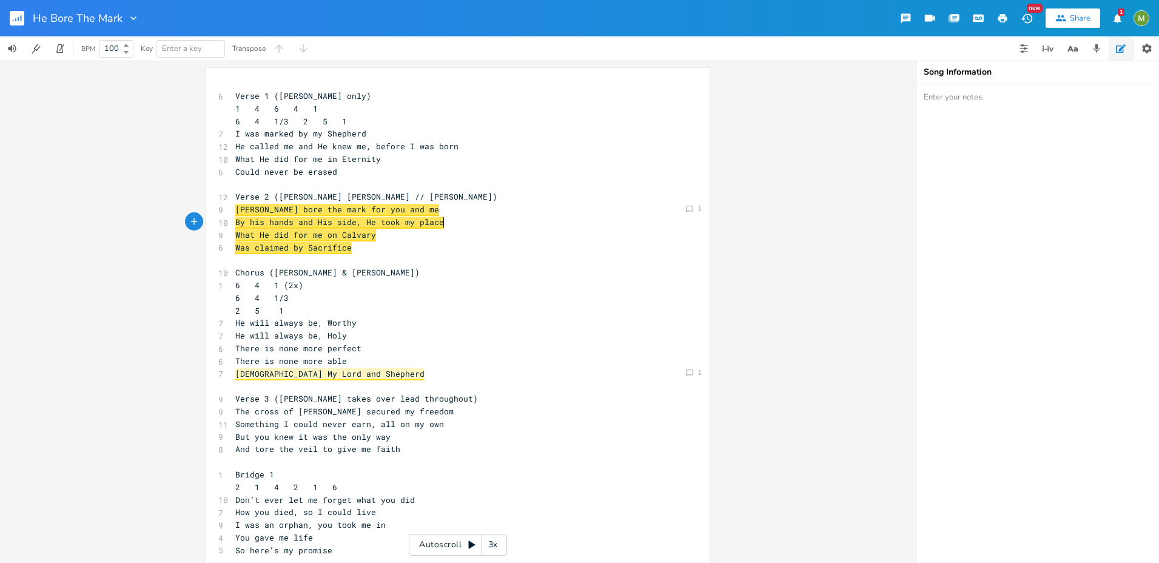
click at [465, 224] on pre "By his hands and His side, He took my place" at bounding box center [452, 222] width 438 height 13
click at [686, 209] on icon at bounding box center [689, 209] width 7 height 7
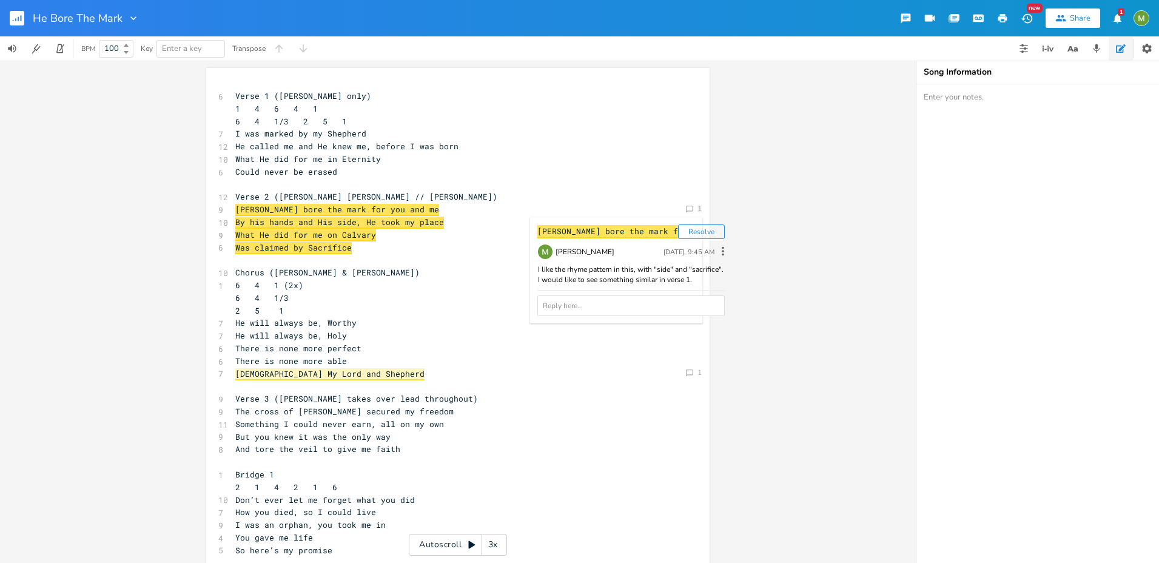
click at [562, 279] on div "I like the rhyme pattern in this, with "side" and "sacrifice". I would like to …" at bounding box center [630, 274] width 187 height 21
click at [573, 312] on textarea at bounding box center [630, 310] width 187 height 30
type textarea "*near [GEOGRAPHIC_DATA]"
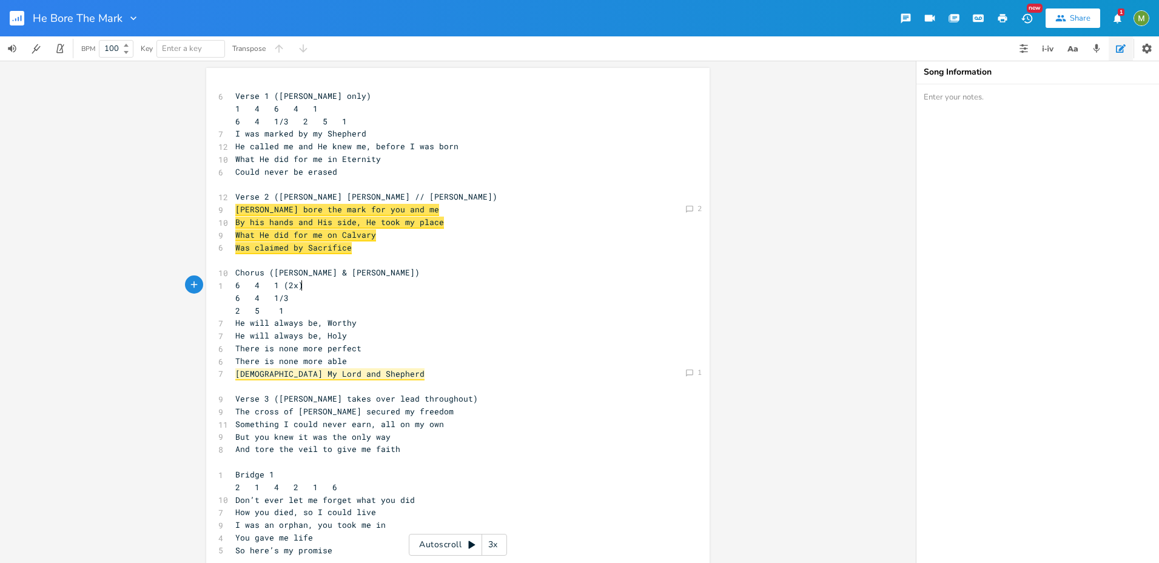
click at [401, 285] on pre "6 4 1 (2x)" at bounding box center [452, 285] width 438 height 13
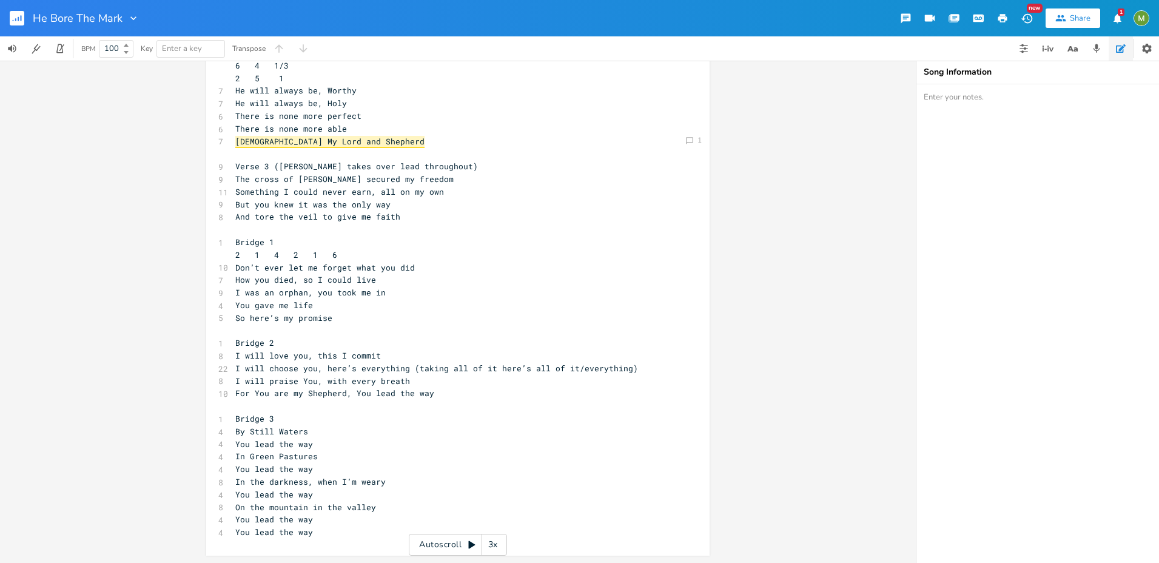
scroll to position [232, 0]
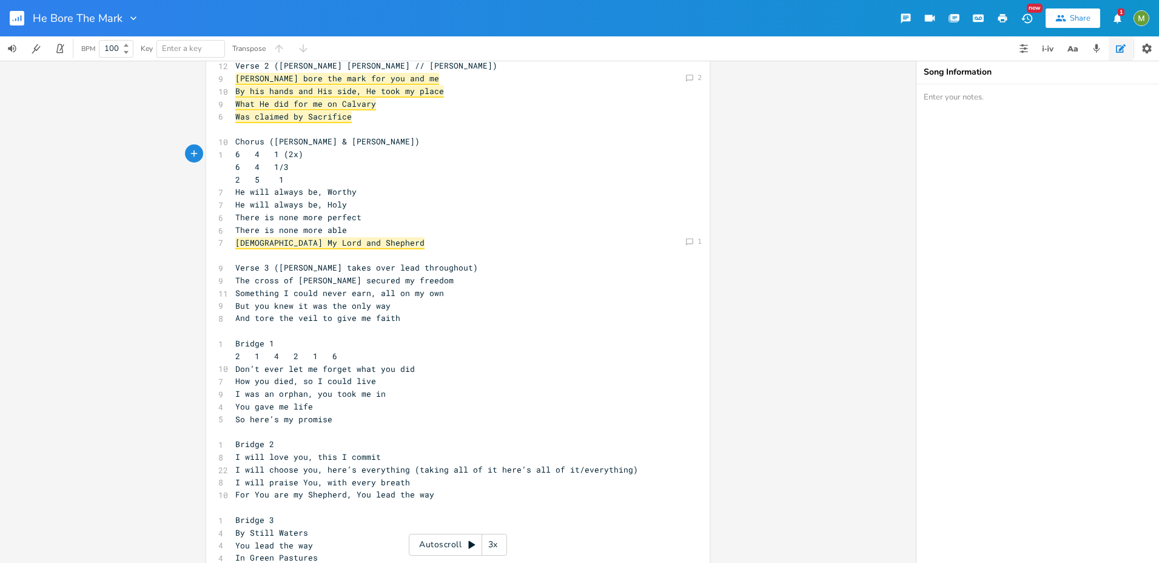
click at [329, 240] on span "[DEMOGRAPHIC_DATA] My Lord and Shepherd" at bounding box center [329, 243] width 189 height 12
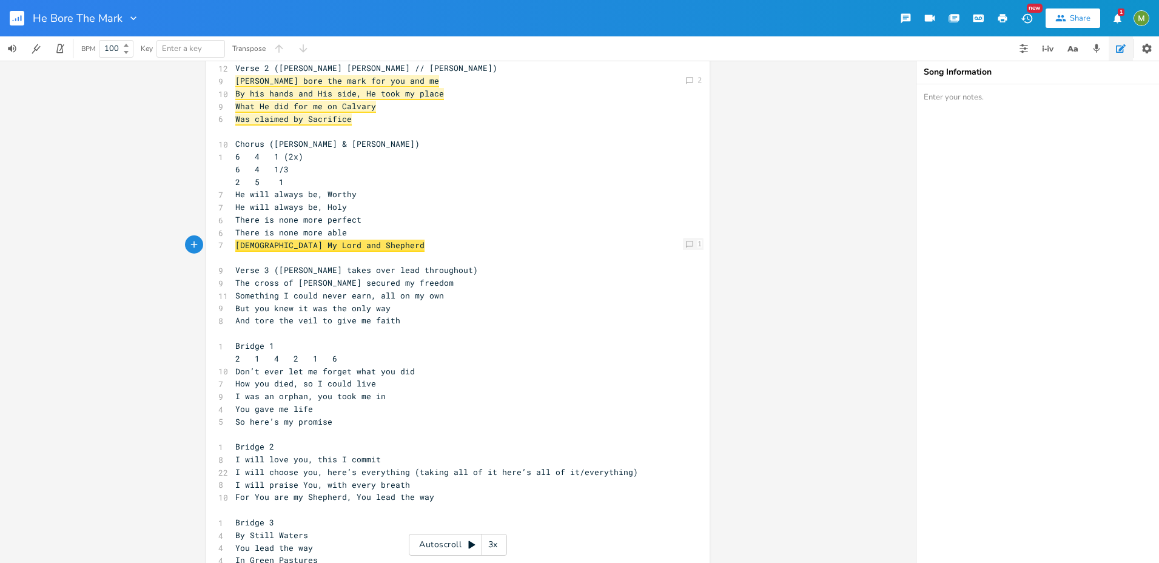
click at [691, 241] on div "Comment 1" at bounding box center [693, 244] width 21 height 12
click at [275, 267] on span "Verse 3 ([PERSON_NAME] takes over lead throughout)" at bounding box center [356, 269] width 243 height 11
type textarea "The cross of [PERSON_NAME] secured my freedom"
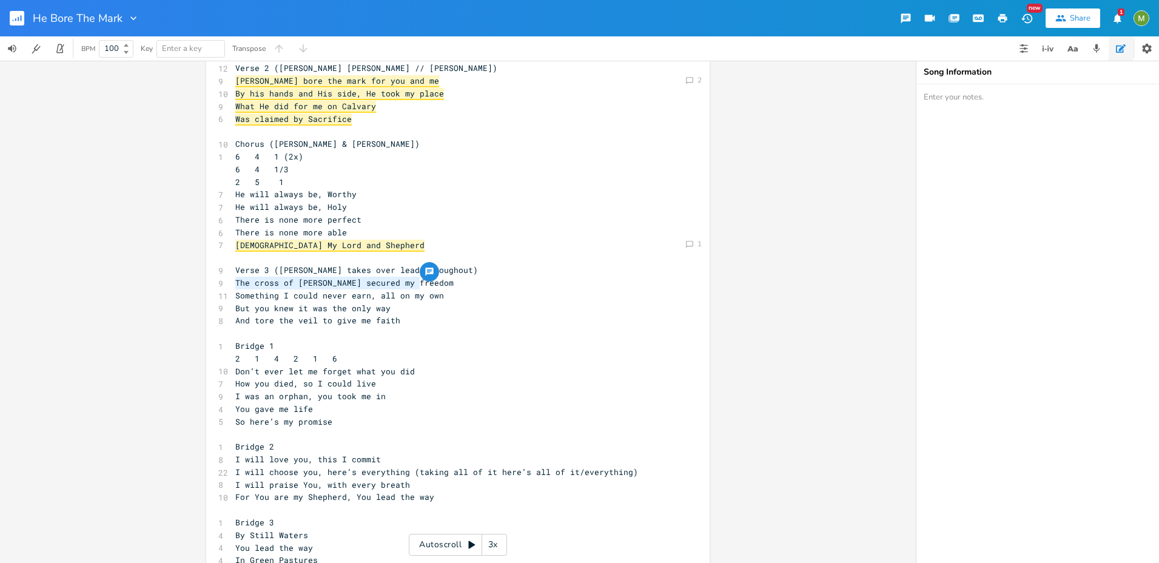
drag, startPoint x: 432, startPoint y: 283, endPoint x: 333, endPoint y: 297, distance: 99.8
click at [233, 286] on div "9 The cross of [DEMOGRAPHIC_DATA] secured my freedom" at bounding box center [452, 283] width 438 height 13
click at [335, 297] on span "Something I could never earn, all on my own" at bounding box center [339, 295] width 209 height 11
type textarea "cross of [DEMOGRAPHIC_DATA] secured my freedom"
drag, startPoint x: 252, startPoint y: 281, endPoint x: 423, endPoint y: 285, distance: 171.1
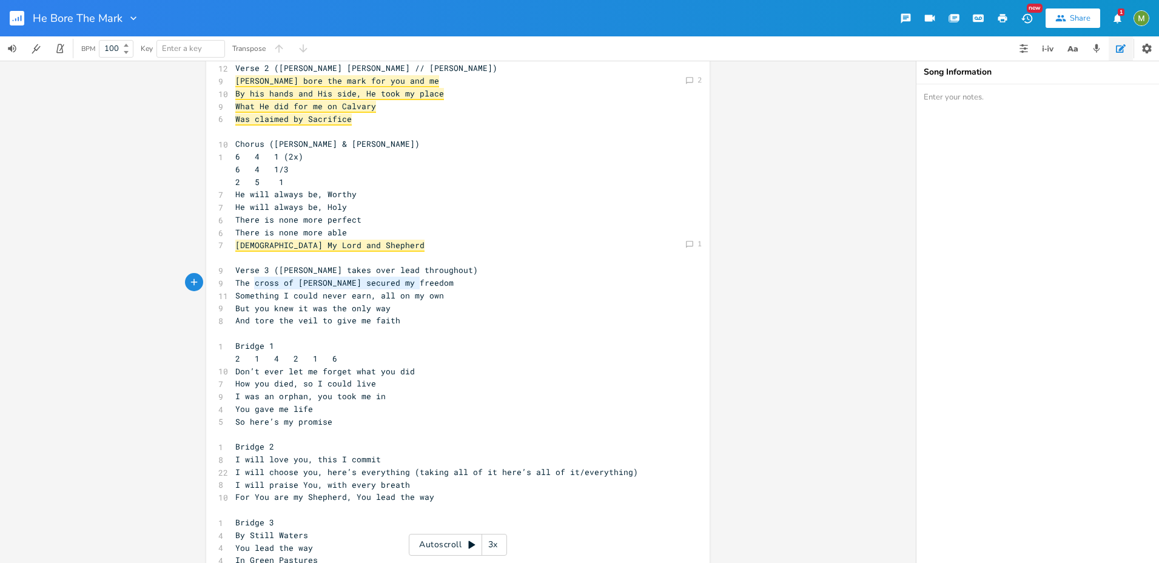
click at [423, 285] on pre "The cross of [PERSON_NAME] secured my freedom" at bounding box center [452, 283] width 438 height 13
click at [403, 298] on span "Something I could never earn, all on my own" at bounding box center [339, 295] width 209 height 11
type textarea "Something I could never earn, all on my own"
drag, startPoint x: 441, startPoint y: 295, endPoint x: 381, endPoint y: 328, distance: 68.7
click at [155, 297] on div "Comment 2 Comment 1 Something I could never earn, all on my own x 6 Verse 1 ([P…" at bounding box center [458, 312] width 916 height 502
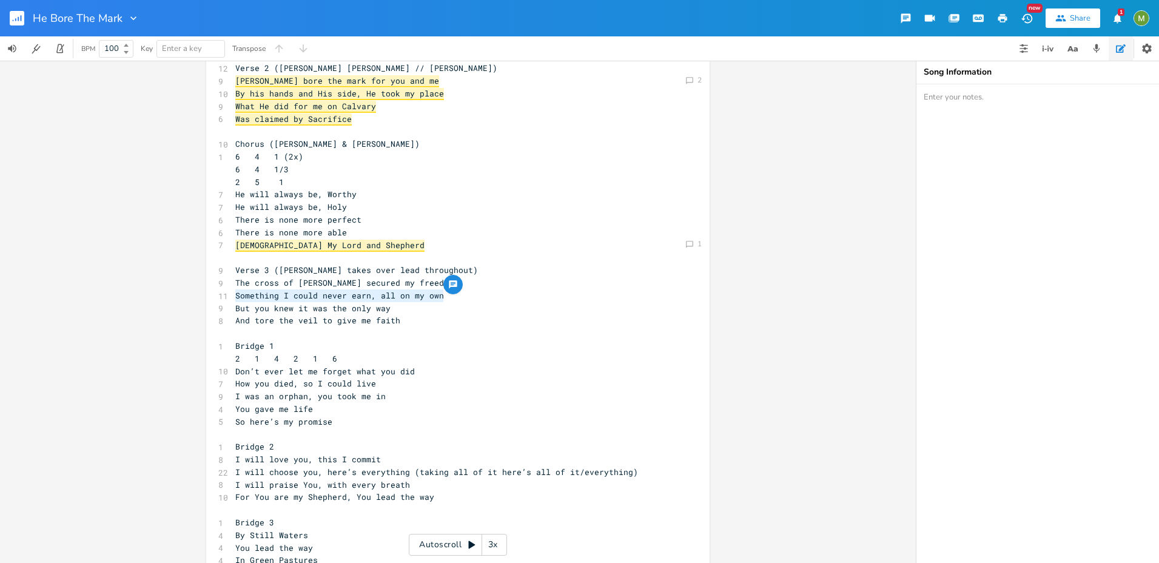
click at [433, 335] on pre "​" at bounding box center [452, 333] width 438 height 13
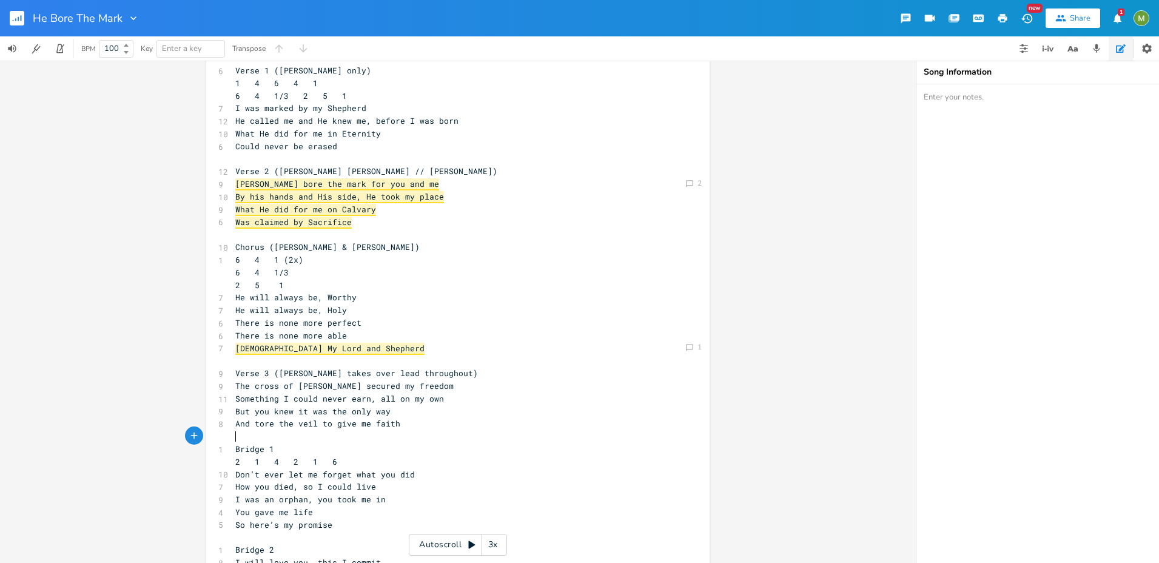
scroll to position [23, 0]
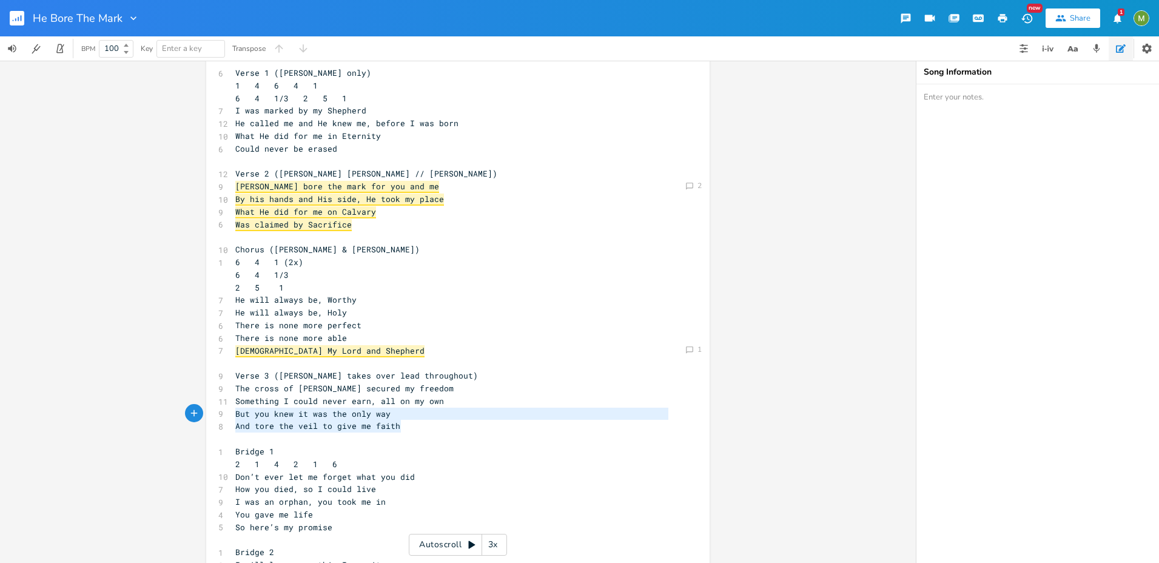
type textarea "And tore the veil to give me faith"
drag, startPoint x: 395, startPoint y: 425, endPoint x: 169, endPoint y: 420, distance: 225.6
click at [169, 420] on div "Comment 2 Comment 1 And tore the veil to give me faith x 6 Verse 1 ([PERSON_NAM…" at bounding box center [458, 312] width 916 height 502
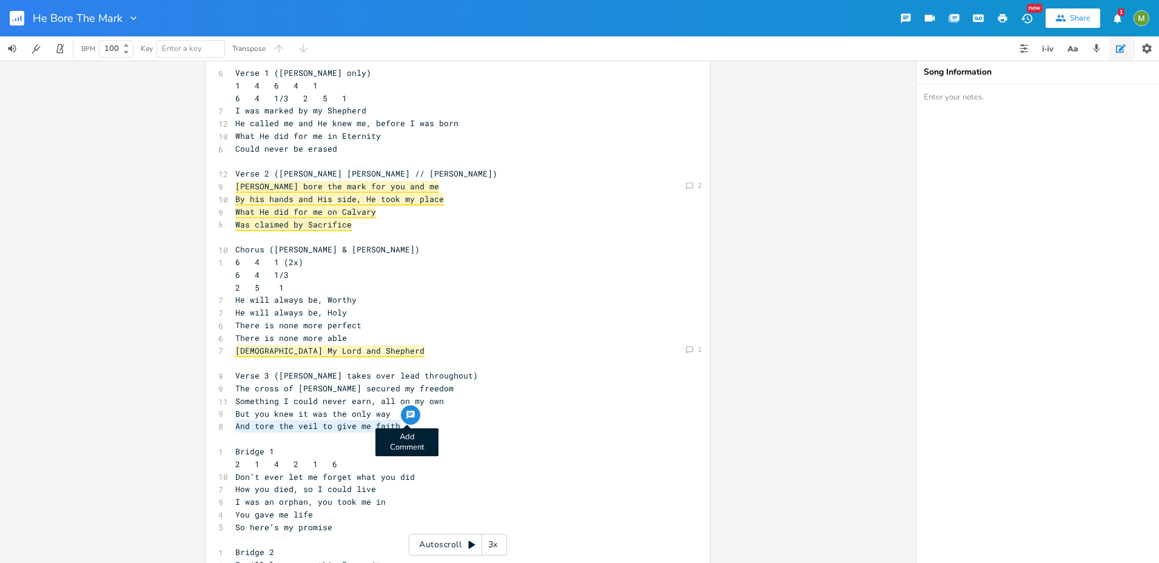
click at [411, 414] on icon "button" at bounding box center [411, 415] width 10 height 10
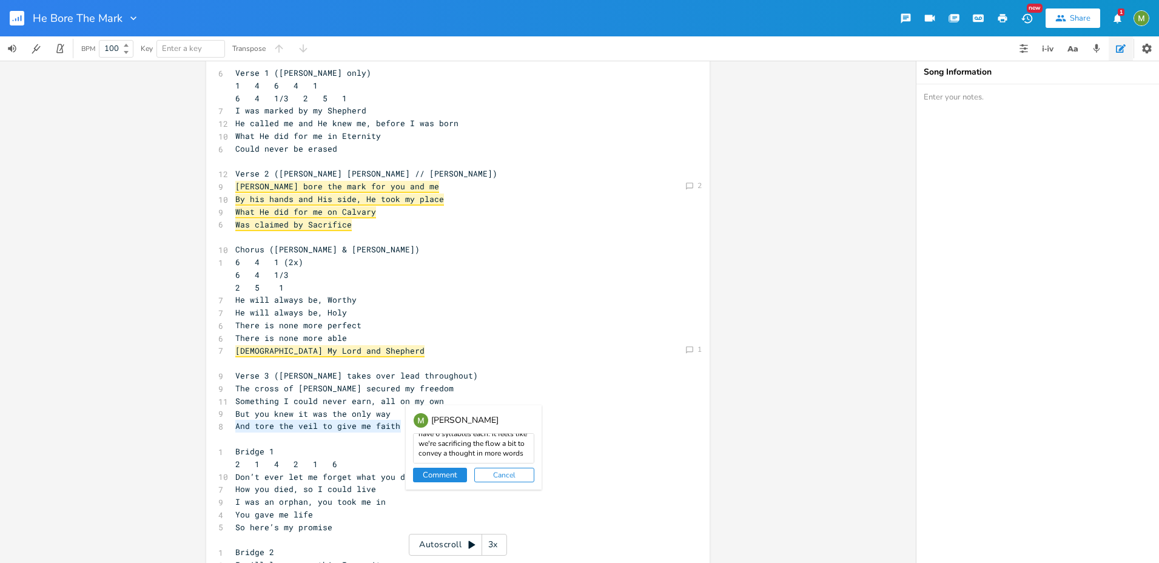
scroll to position [53, 0]
type textarea "This line has too many syllables, I feel. It's a detraction from the verse 1 an…"
click at [433, 475] on button "Comment" at bounding box center [440, 475] width 54 height 15
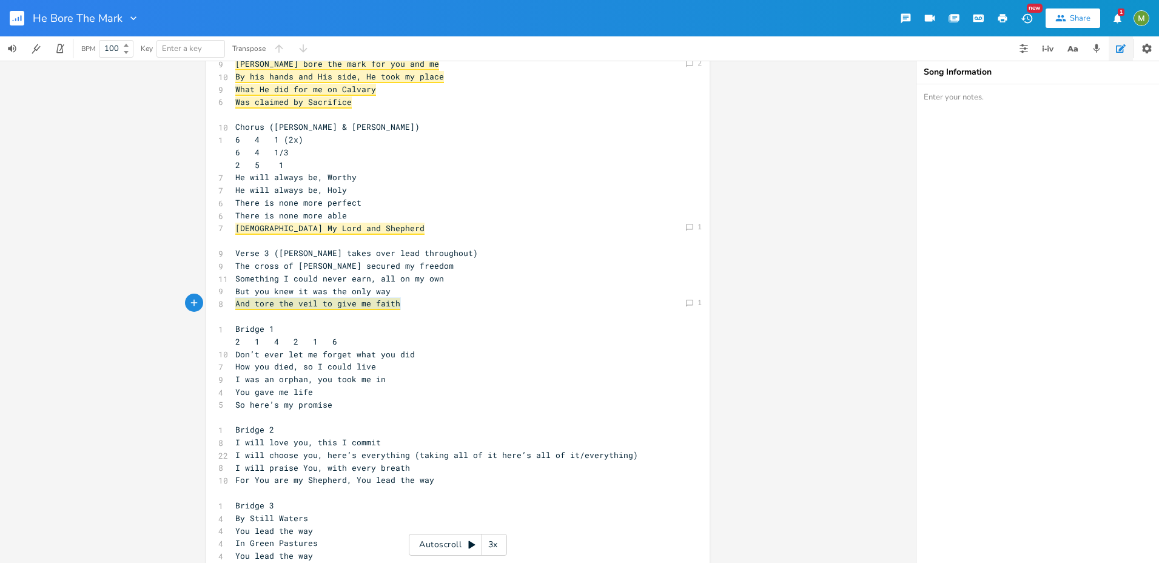
scroll to position [232, 0]
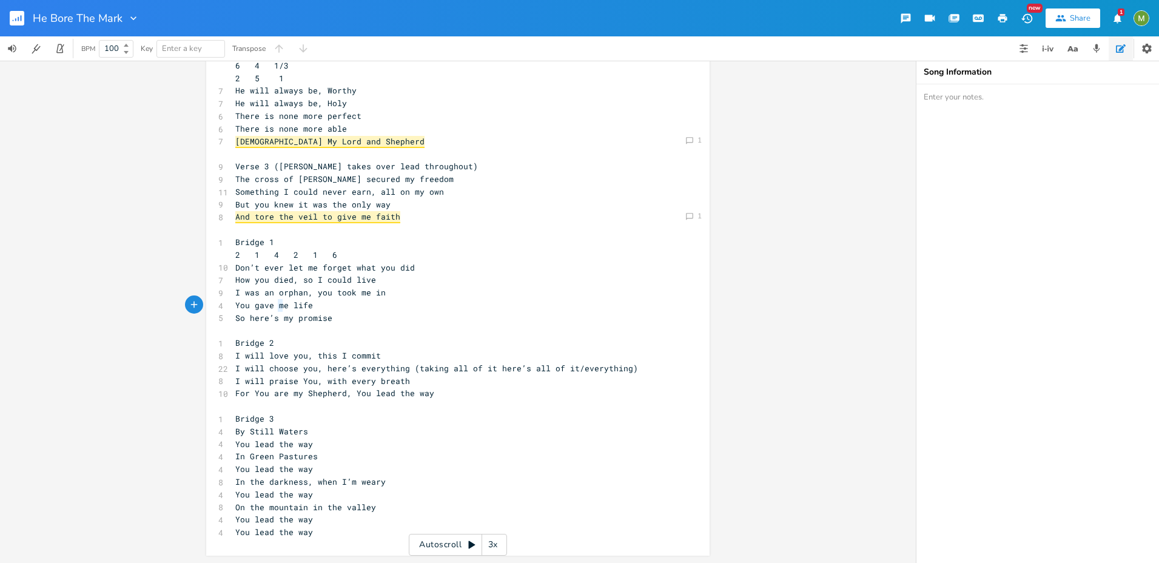
type textarea "me"
drag, startPoint x: 275, startPoint y: 307, endPoint x: 283, endPoint y: 307, distance: 7.3
click at [283, 307] on span "You gave me life" at bounding box center [274, 305] width 78 height 11
click at [298, 289] on div "button" at bounding box center [296, 293] width 19 height 19
type textarea "I"
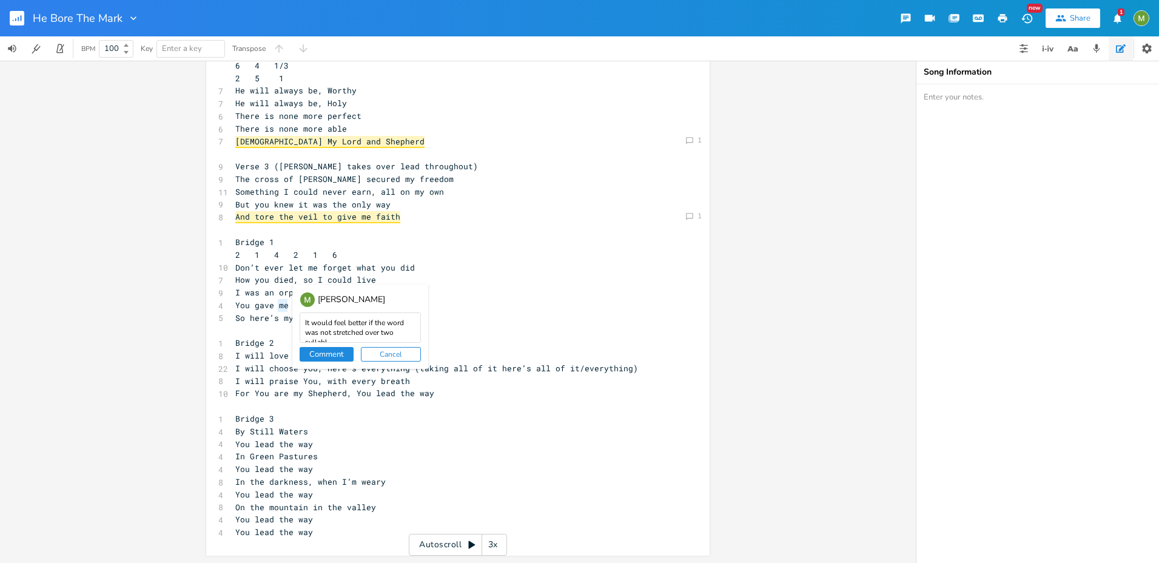
scroll to position [5, 0]
type textarea "It would feel better if the word was not stretched over two syllables."
click at [316, 353] on button "Comment" at bounding box center [327, 354] width 54 height 15
type textarea "So here’s my promise"
drag, startPoint x: 328, startPoint y: 317, endPoint x: 221, endPoint y: 317, distance: 106.7
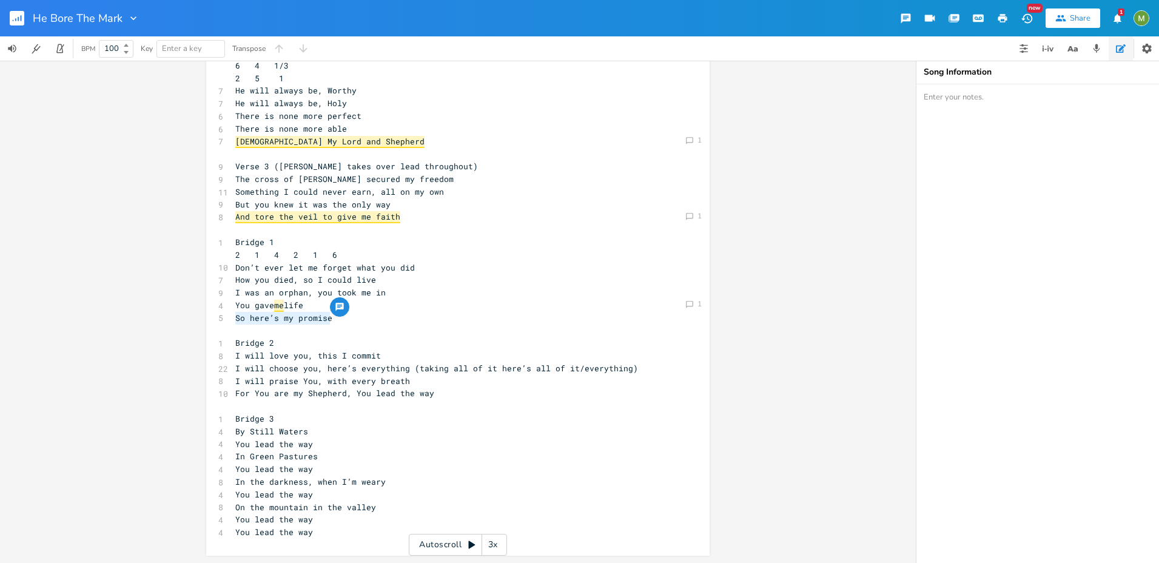
click at [221, 317] on div "So here’s my promise x 6 Verse 1 ([PERSON_NAME] only) 1 4 6 4 1 6 4 1/3 2 5 1 7…" at bounding box center [457, 196] width 503 height 720
click at [296, 321] on span "So here’s my promise" at bounding box center [283, 317] width 97 height 11
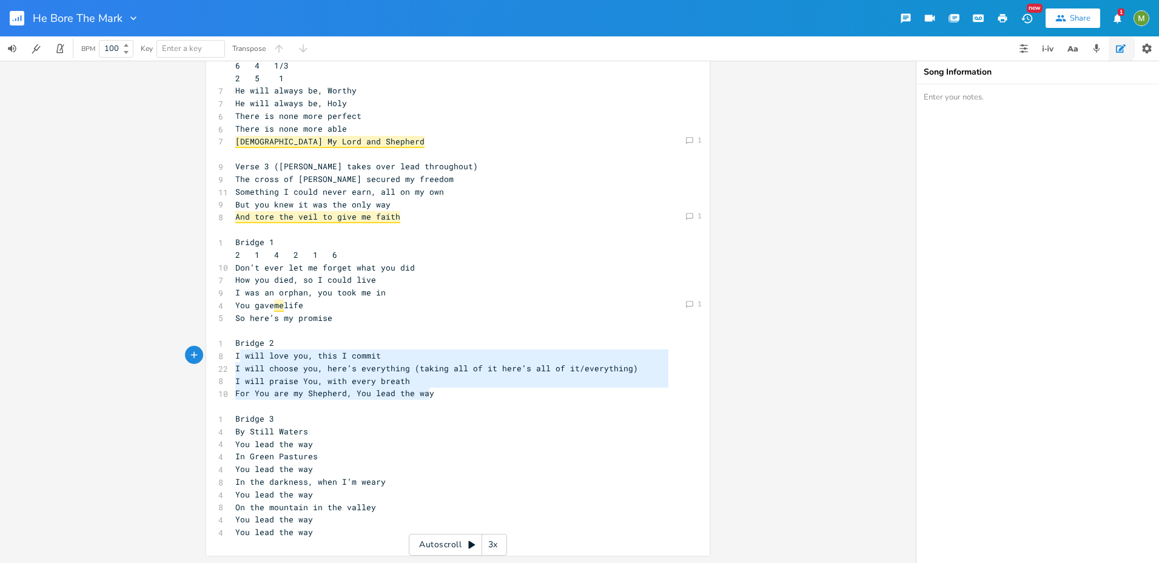
type textarea "I will love you, this I commit I will choose you, here’s everything (taking all…"
drag, startPoint x: 442, startPoint y: 392, endPoint x: 232, endPoint y: 358, distance: 213.2
click at [233, 358] on div "6 Verse 1 ([PERSON_NAME] only) 1 4 6 4 1 6 4 1/3 2 5 1 7 I was marked by my She…" at bounding box center [452, 197] width 438 height 681
click at [435, 380] on icon "button" at bounding box center [439, 382] width 8 height 8
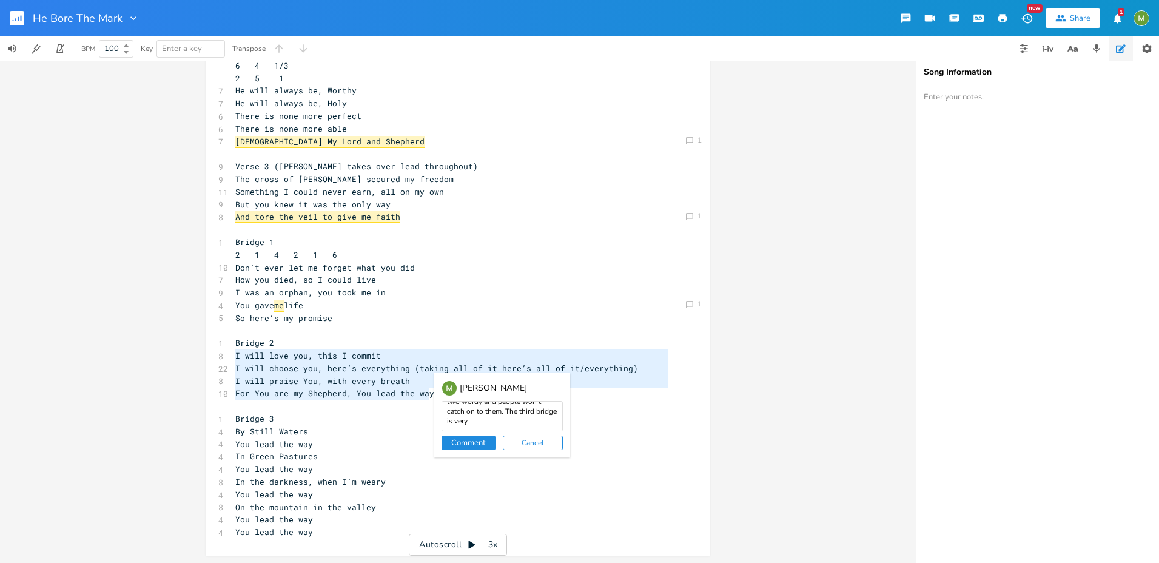
scroll to position [27, 0]
click at [463, 405] on textarea "In general, my gut reaction to these two bridges is that they are two wordy and…" at bounding box center [501, 416] width 121 height 30
click at [518, 417] on textarea "In general, my gut reaction to these two bridges is that they are too wordy and…" at bounding box center [501, 416] width 121 height 30
click at [525, 421] on textarea "In general, my gut reaction to these two bridges is that they are too wordy and…" at bounding box center [501, 416] width 121 height 30
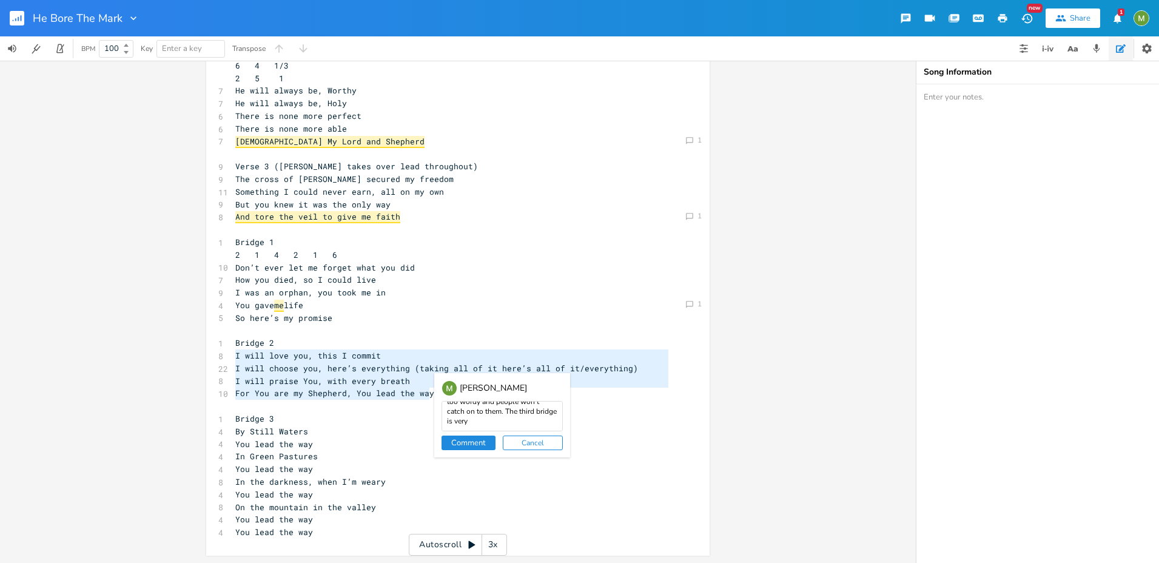
click at [528, 423] on textarea "In general, my gut reaction to these two bridges is that they are too wordy and…" at bounding box center [501, 416] width 121 height 30
drag, startPoint x: 526, startPoint y: 423, endPoint x: 428, endPoint y: 378, distance: 108.6
click at [429, 378] on div "[PERSON_NAME] In general, my gut reaction to these two bridges is that they are…" at bounding box center [499, 415] width 141 height 84
click at [460, 405] on textarea "In general, my gut reaction to these two bridges is that they are too wordy and…" at bounding box center [501, 416] width 121 height 30
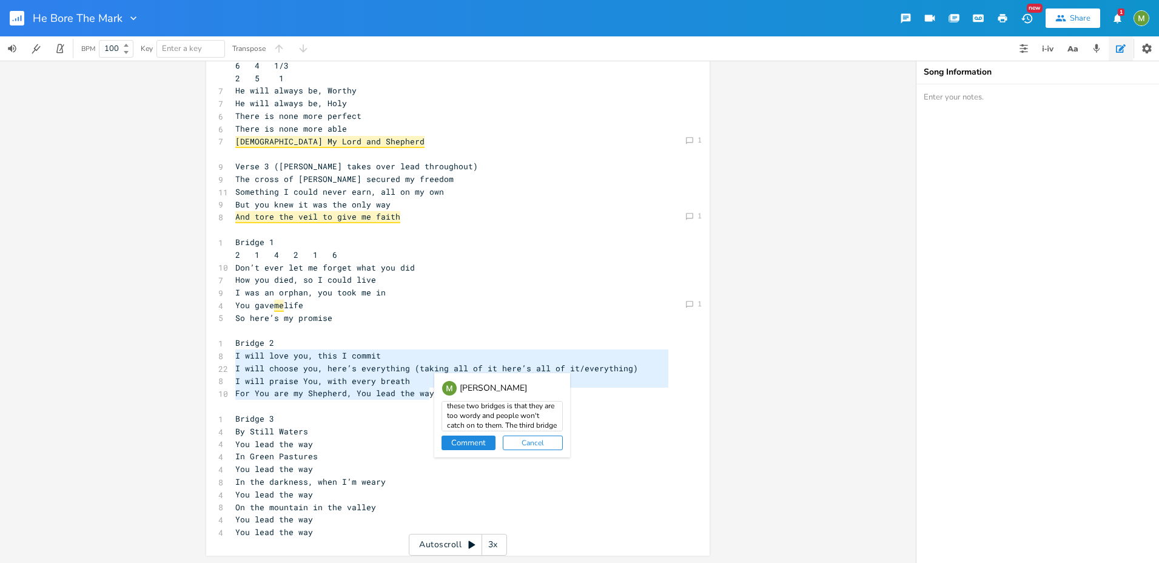
scroll to position [29, 0]
drag, startPoint x: 441, startPoint y: 411, endPoint x: 522, endPoint y: 428, distance: 81.8
click at [542, 437] on div "[PERSON_NAME] In general, my gut reaction to these two bridges is that they are…" at bounding box center [502, 415] width 136 height 84
click at [507, 418] on textarea "In general, my gut reaction to these two bridges is that they are too wordy and…" at bounding box center [501, 416] width 121 height 30
drag, startPoint x: 515, startPoint y: 423, endPoint x: 531, endPoint y: 428, distance: 17.3
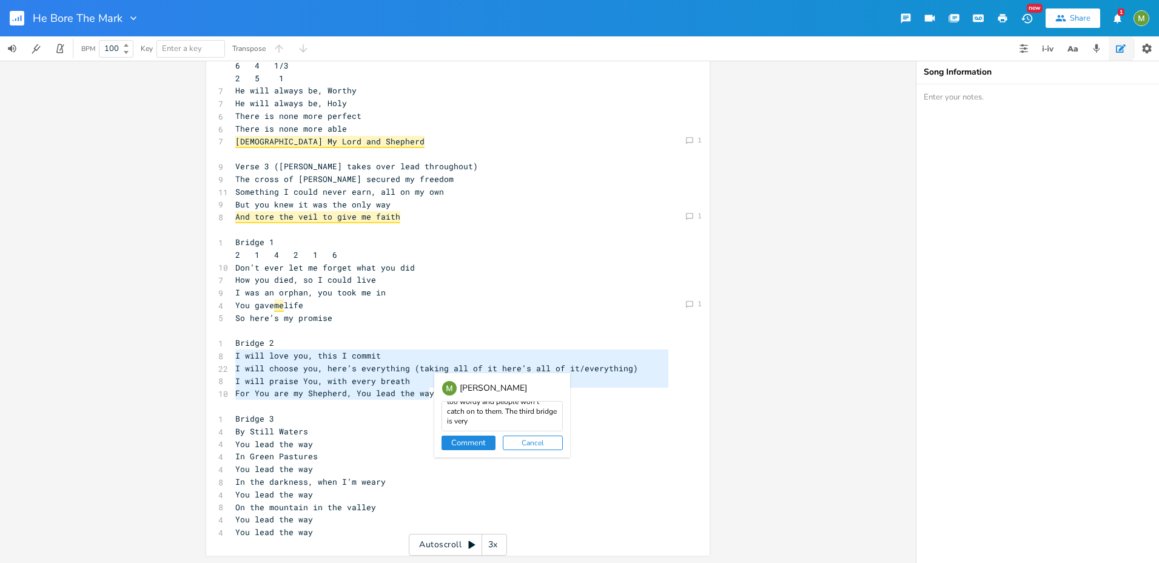
click at [531, 428] on textarea "In general, my gut reaction to these two bridges is that they are too wordy and…" at bounding box center [501, 416] width 121 height 30
click at [529, 426] on textarea "In general, my gut reaction to these two bridges is that they are too wordy and…" at bounding box center [501, 416] width 121 height 30
drag, startPoint x: 519, startPoint y: 428, endPoint x: 457, endPoint y: 389, distance: 72.5
click at [447, 381] on div "[PERSON_NAME] In general, my gut reaction to these two bridges is that they are…" at bounding box center [502, 415] width 136 height 84
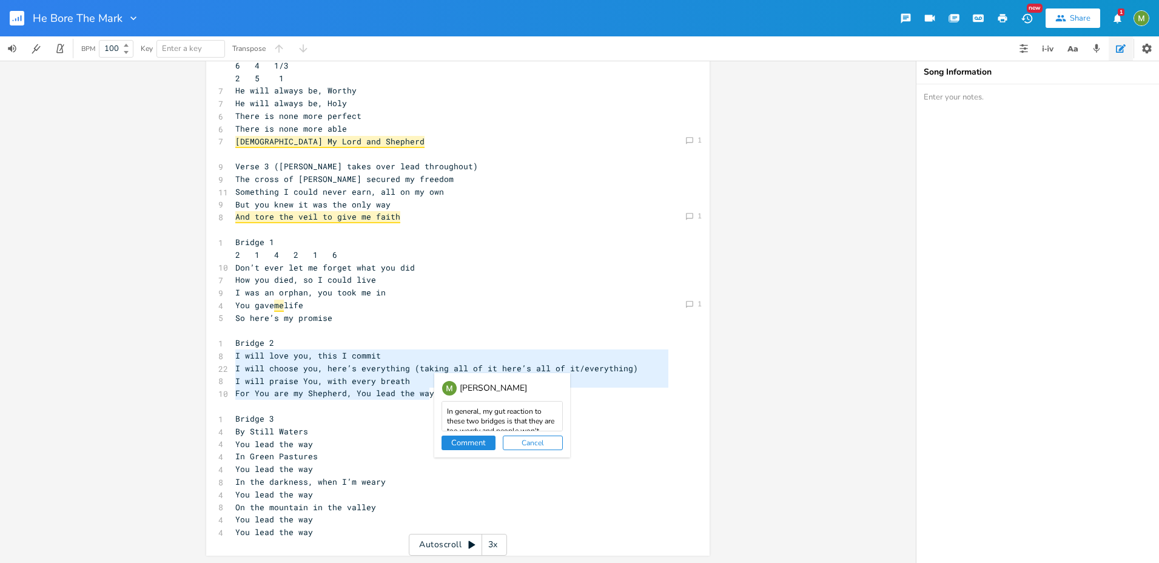
click at [531, 425] on textarea "In general, my gut reaction to these two bridges is that they are too wordy and…" at bounding box center [501, 416] width 121 height 30
click at [528, 424] on textarea "In general, my gut reaction to these two bridges is that they are too wordy and…" at bounding box center [501, 416] width 121 height 30
click at [520, 421] on textarea "In general, my gut reaction to these two bridges is that they are too wordy and…" at bounding box center [501, 416] width 121 height 30
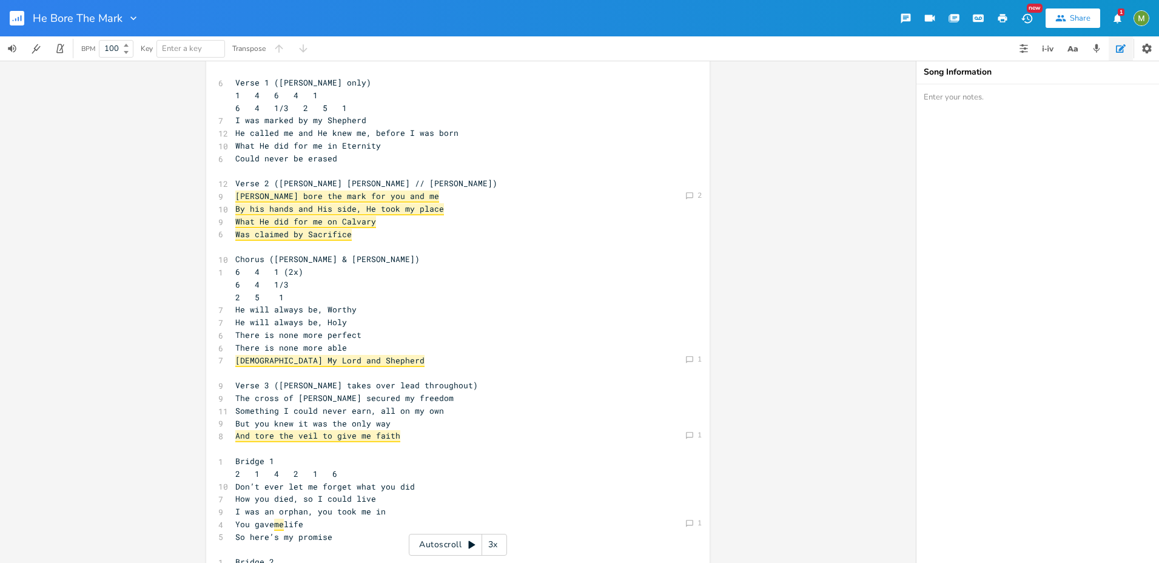
scroll to position [232, 0]
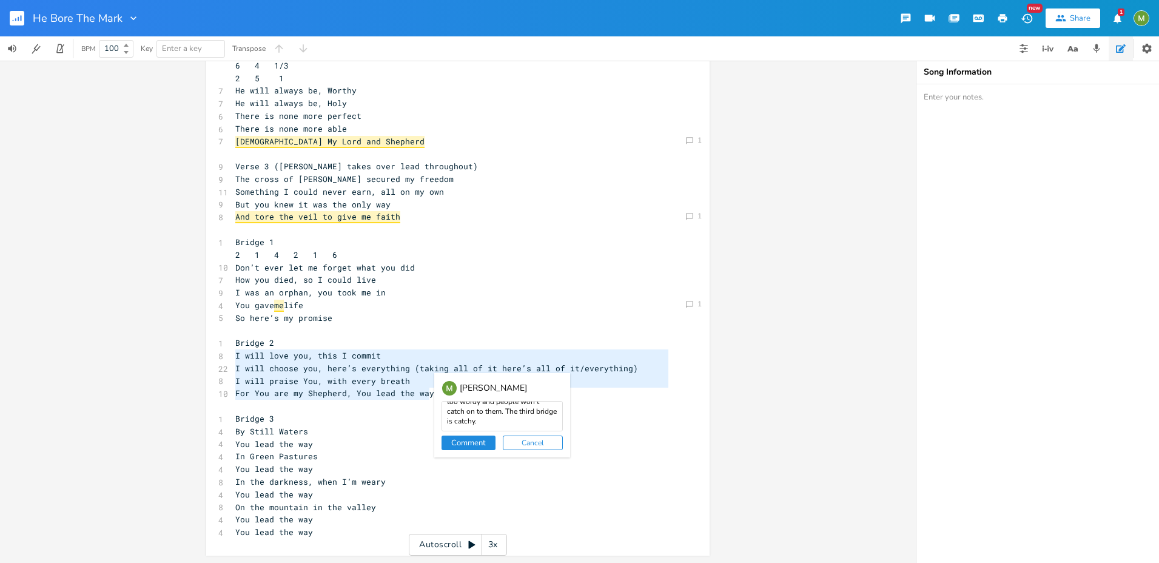
type textarea "In general, my gut reaction to these two bridges is that they are too wordy and…"
click at [470, 442] on button "Comment" at bounding box center [468, 442] width 54 height 15
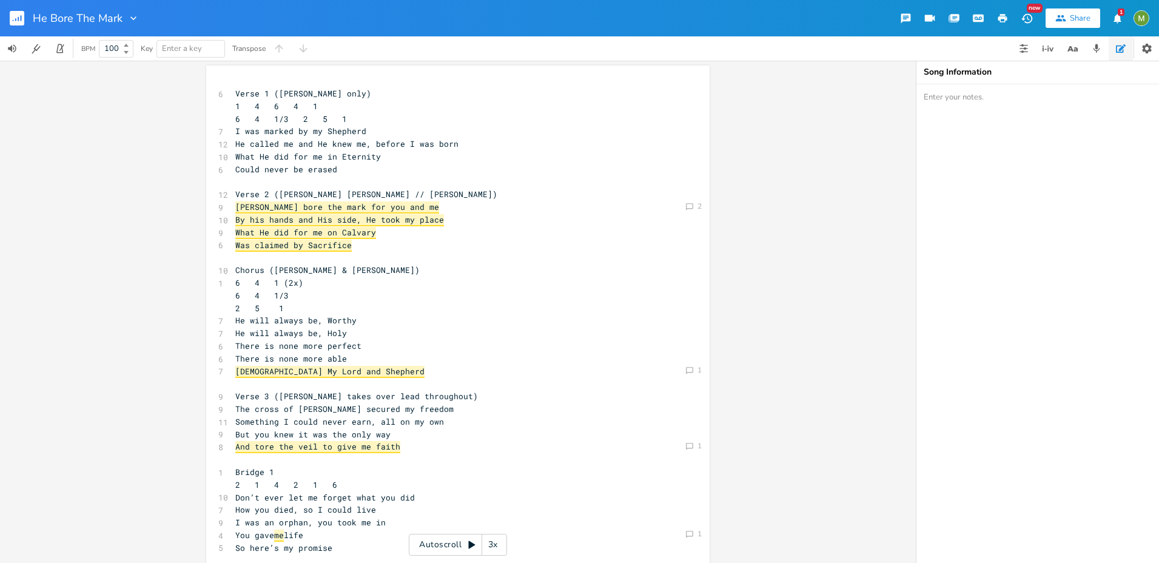
scroll to position [0, 0]
